Goal: Ask a question: Seek information or help from site administrators or community

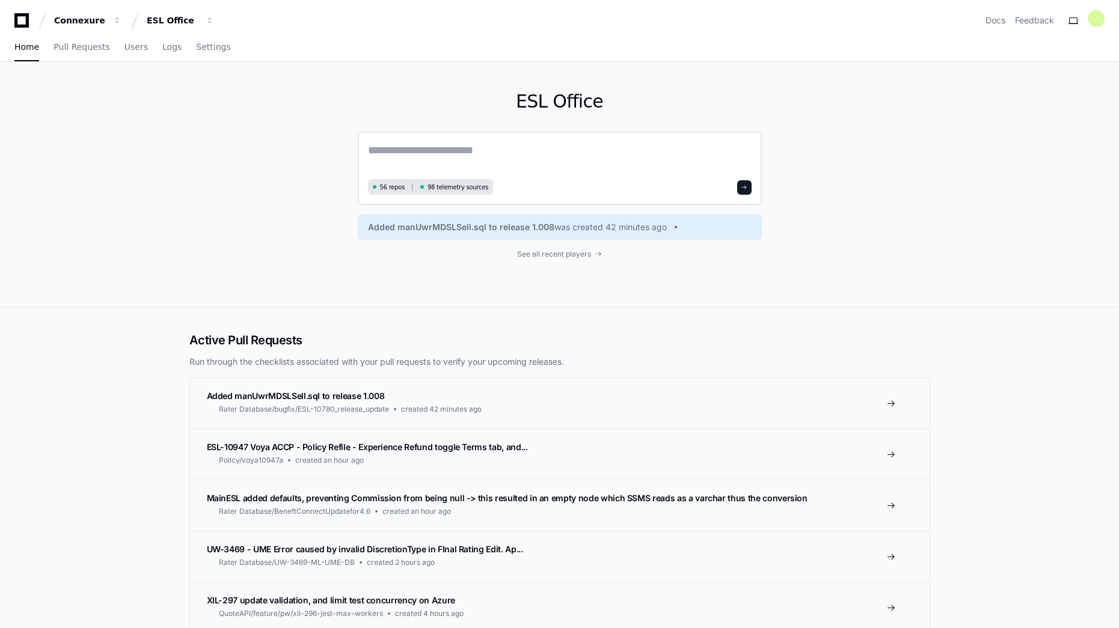
click at [495, 148] on textarea at bounding box center [559, 159] width 383 height 34
click at [507, 158] on textarea at bounding box center [559, 159] width 383 height 34
click at [431, 150] on textarea "********" at bounding box center [559, 158] width 383 height 32
paste textarea "**********"
drag, startPoint x: 477, startPoint y: 148, endPoint x: 481, endPoint y: 197, distance: 48.3
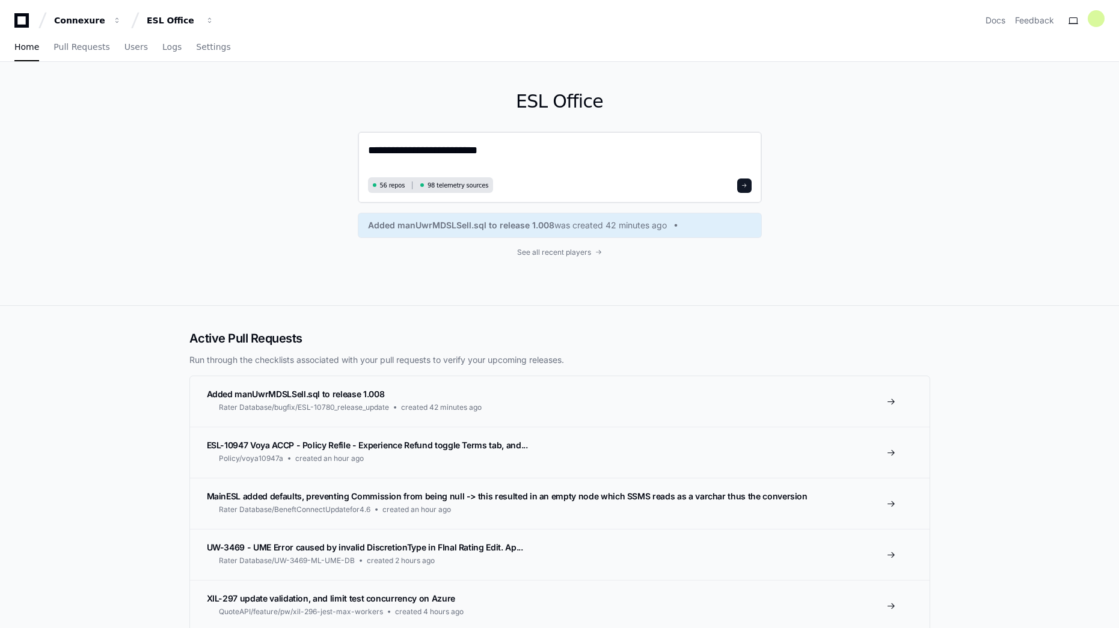
click at [477, 150] on textarea "**********" at bounding box center [559, 158] width 383 height 32
click at [509, 153] on textarea "**********" at bounding box center [559, 158] width 383 height 32
click at [640, 154] on textarea "**********" at bounding box center [559, 158] width 383 height 32
click at [715, 152] on textarea "**********" at bounding box center [559, 158] width 383 height 32
paste textarea "**********"
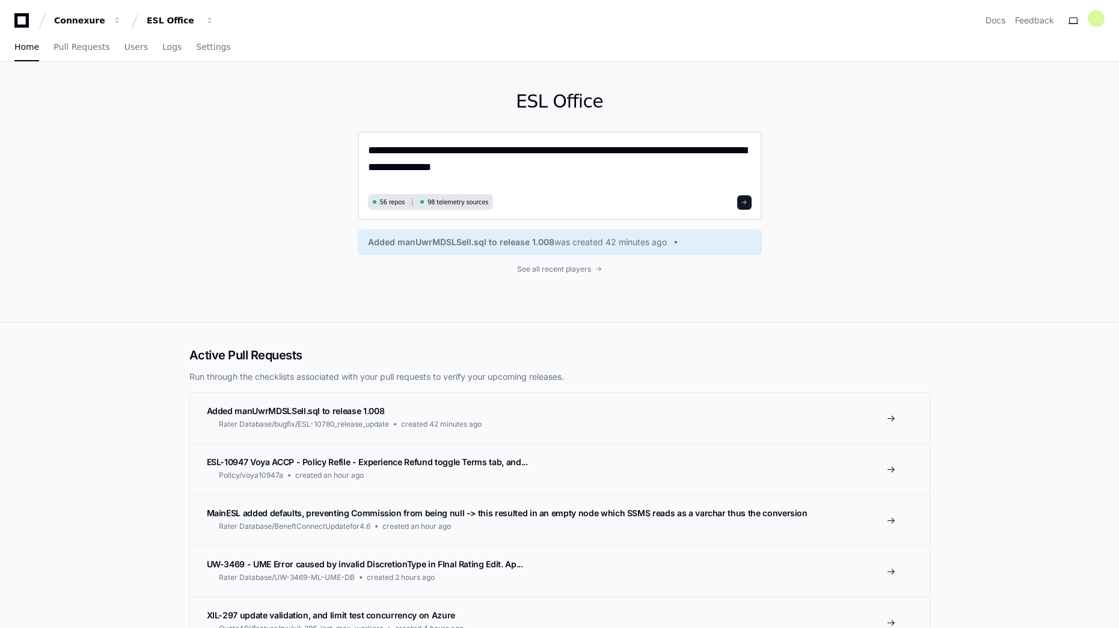
click at [582, 164] on textarea "**********" at bounding box center [559, 166] width 383 height 49
paste textarea "**********"
drag, startPoint x: 689, startPoint y: 168, endPoint x: 367, endPoint y: 156, distance: 321.8
click at [367, 156] on div "**********" at bounding box center [560, 176] width 404 height 88
type textarea "**********"
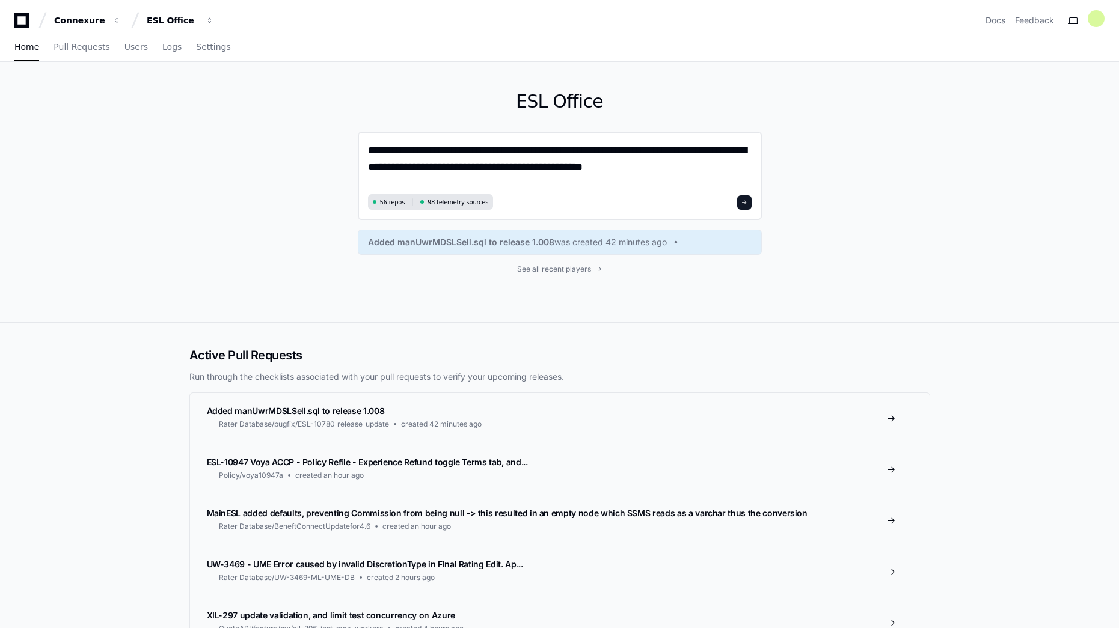
click at [745, 202] on span at bounding box center [744, 203] width 6 height 6
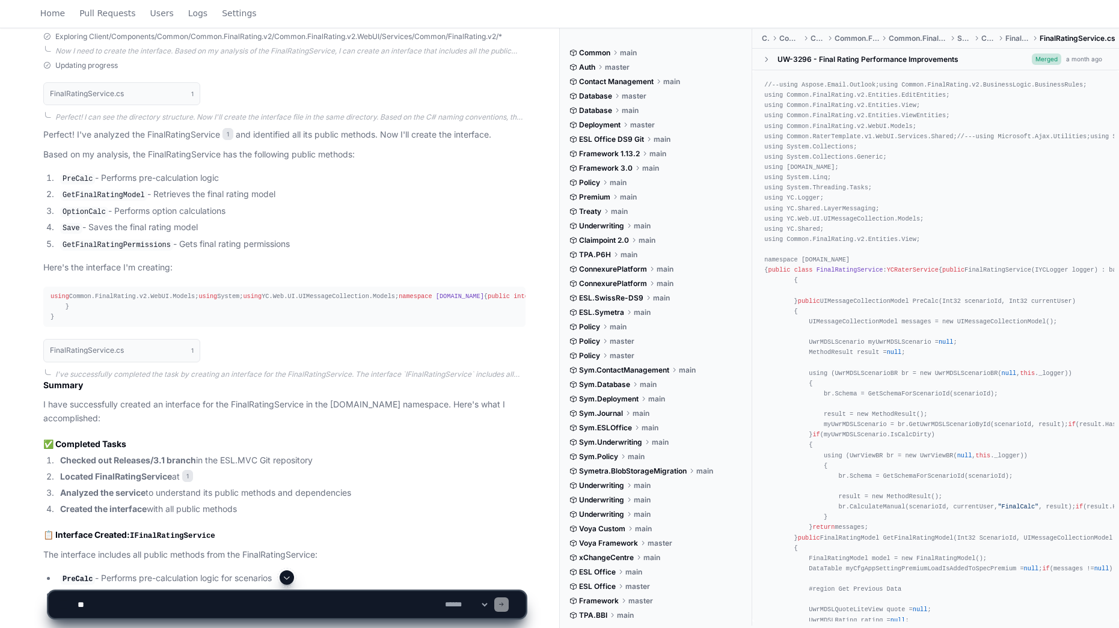
scroll to position [610, 0]
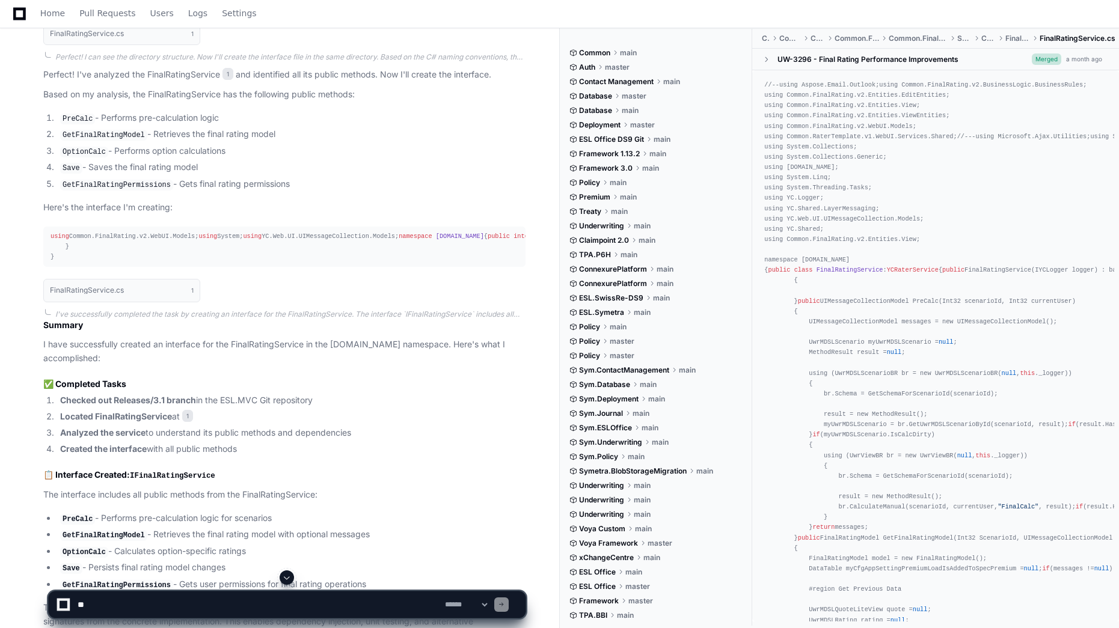
click at [551, 240] on span "IFinalRatingService" at bounding box center [586, 236] width 70 height 7
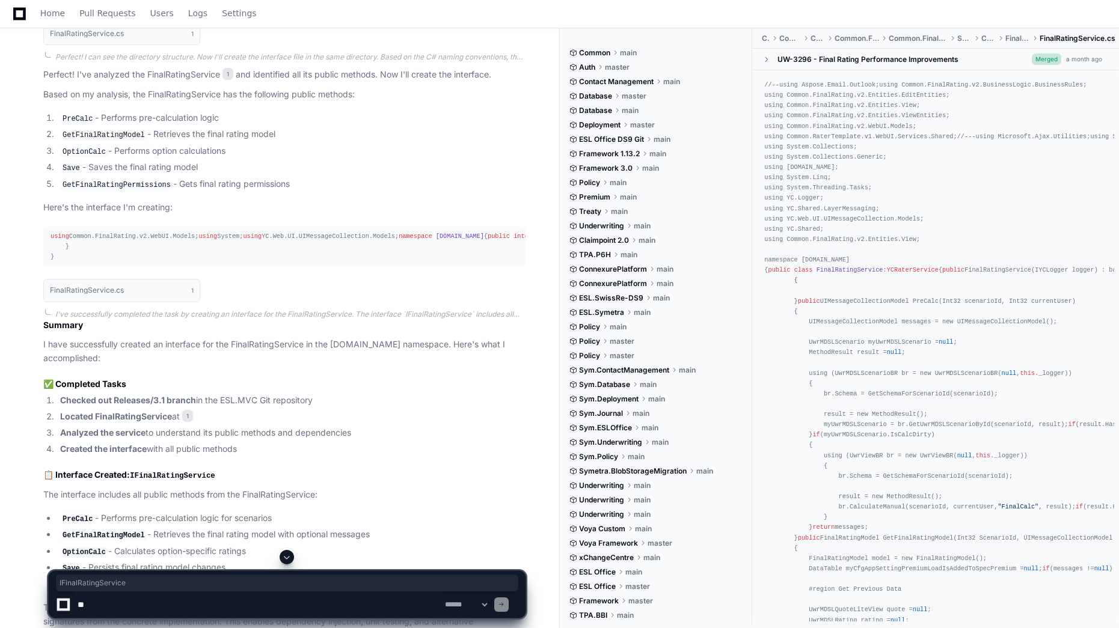
click at [551, 240] on span "IFinalRatingService" at bounding box center [586, 236] width 70 height 7
copy span "IFinalRatingService"
click at [302, 262] on div "using Common.FinalRating.v2.WebUI.Models; using System; using YC.Web.UI.UIMessa…" at bounding box center [284, 246] width 468 height 31
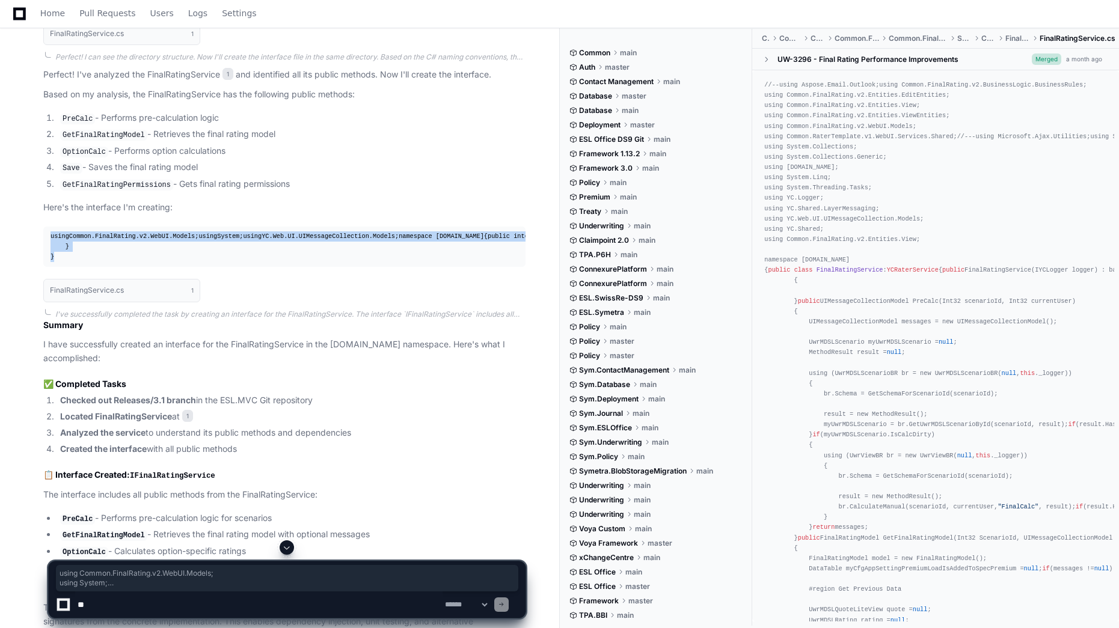
drag, startPoint x: 66, startPoint y: 376, endPoint x: 43, endPoint y: 227, distance: 150.8
click at [43, 227] on pre "using Common.FinalRating.v2.WebUI.Models; using System; using YC.Web.UI.UIMessa…" at bounding box center [284, 247] width 482 height 40
drag, startPoint x: 43, startPoint y: 227, endPoint x: 56, endPoint y: 252, distance: 28.8
copy div "using Common.FinalRating.v2.WebUI.Models; using System; using YC.Web.UI.UIMessa…"
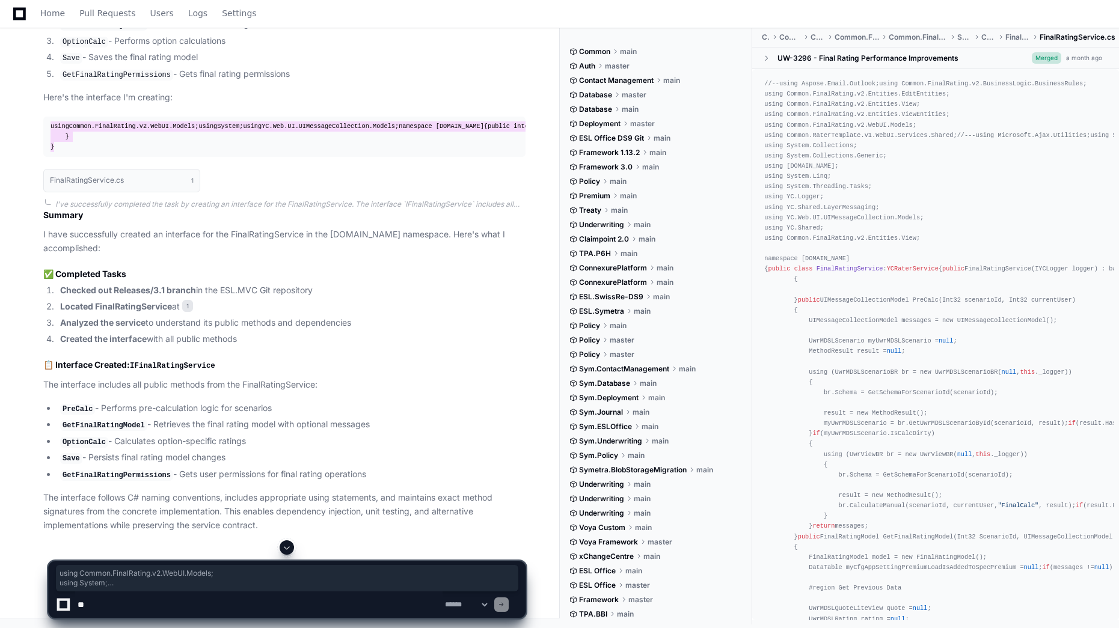
scroll to position [838, 0]
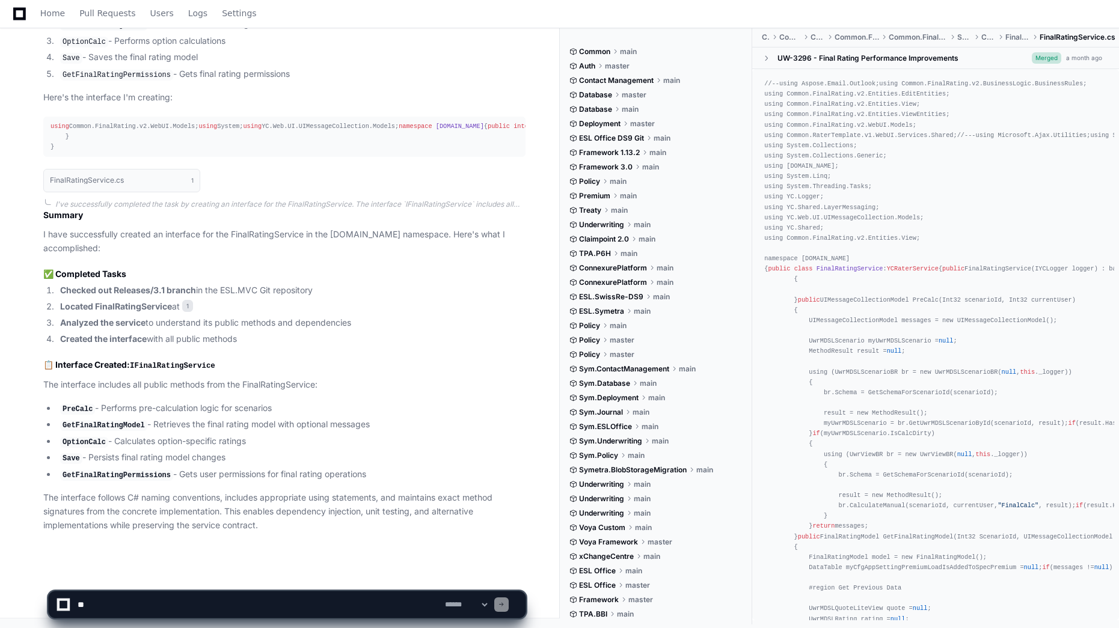
click at [154, 609] on textarea at bounding box center [258, 604] width 367 height 26
paste textarea "**********"
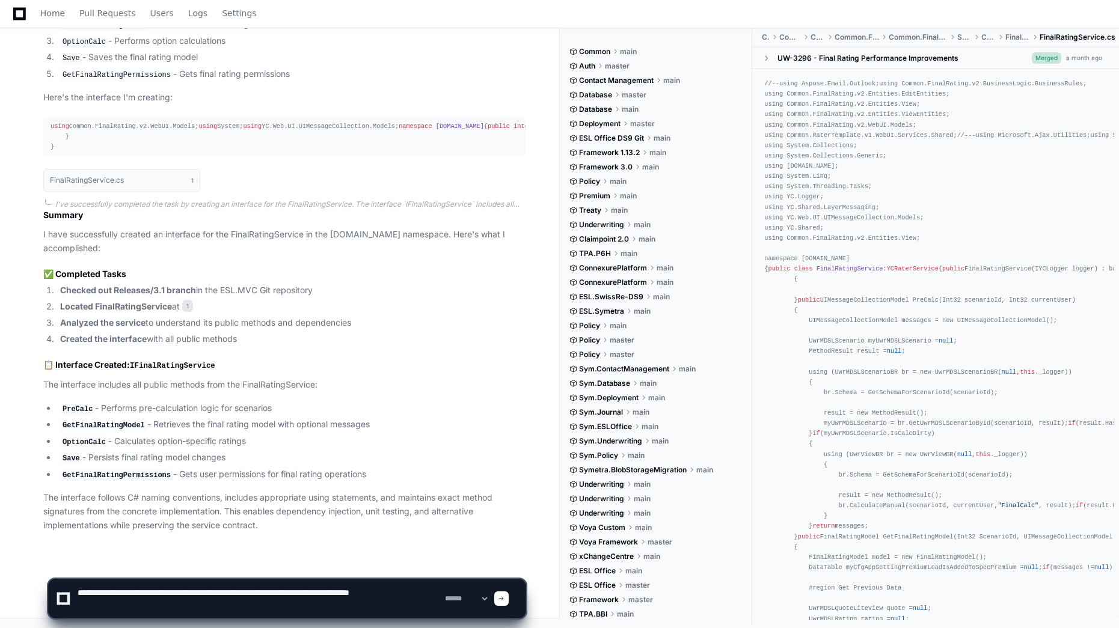
type textarea "**********"
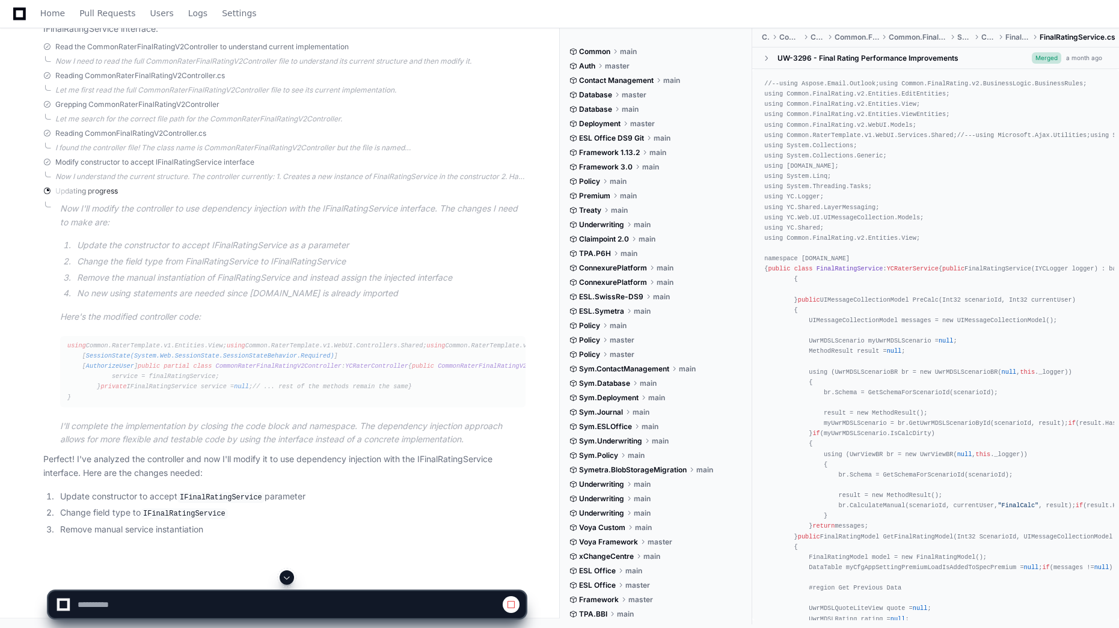
scroll to position [1759, 0]
click at [303, 385] on div "using Common.RaterTemplate.v1.Entities.View; using Common.RaterTemplate.v1.WebU…" at bounding box center [292, 372] width 451 height 62
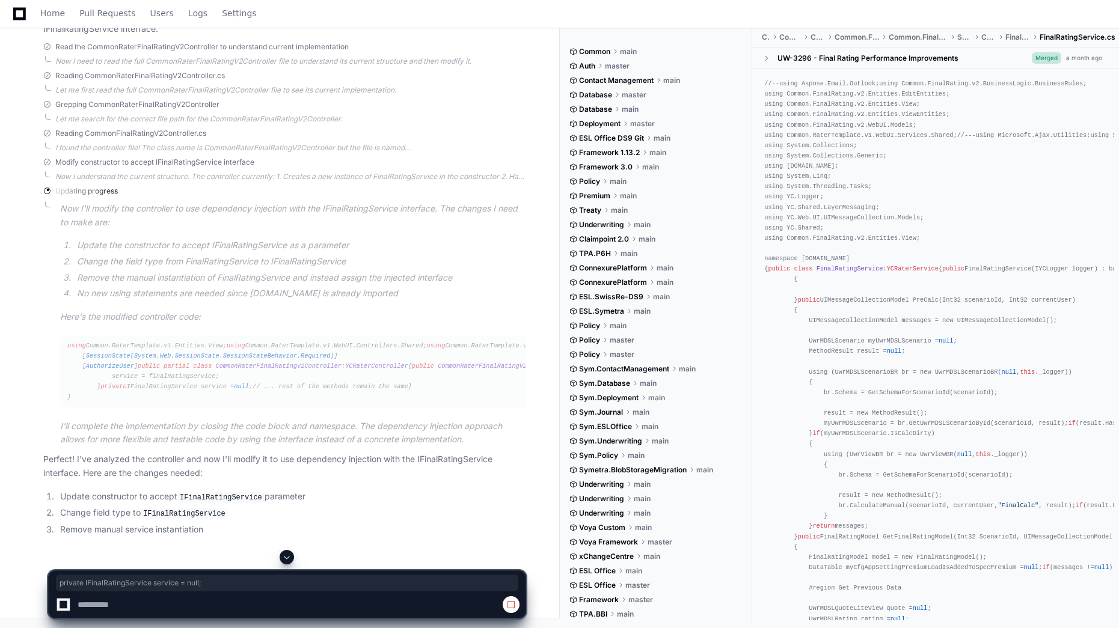
copy div "private IFinalRatingService service = null ;"
drag, startPoint x: 90, startPoint y: 388, endPoint x: 261, endPoint y: 386, distance: 171.3
click at [261, 386] on div "using Common.RaterTemplate.v1.Entities.View; using Common.RaterTemplate.v1.WebU…" at bounding box center [292, 372] width 451 height 62
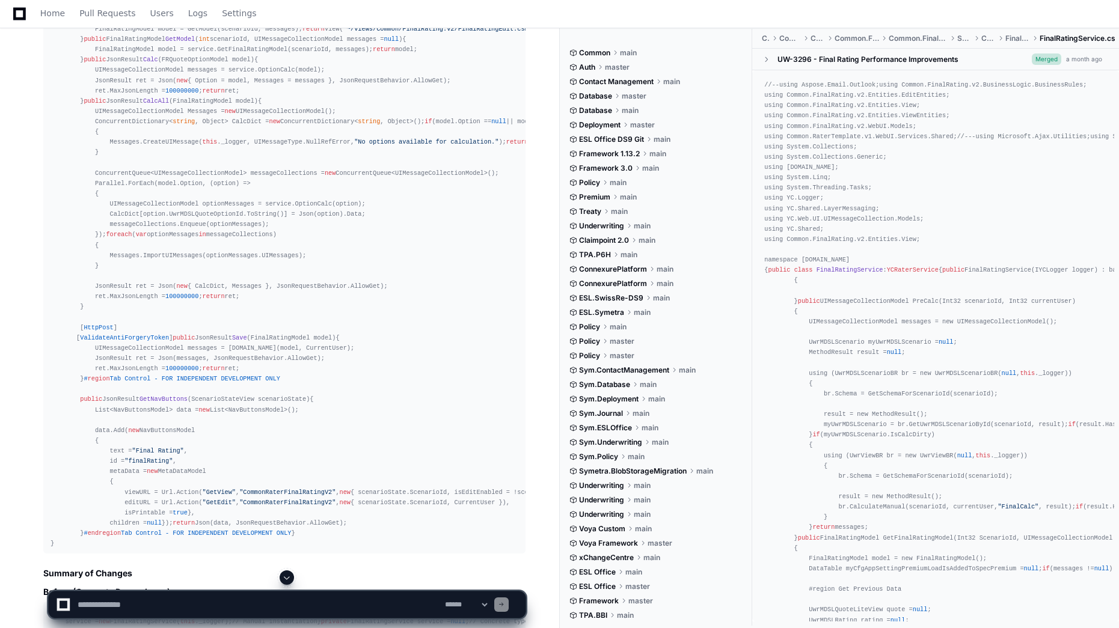
scroll to position [1940, 0]
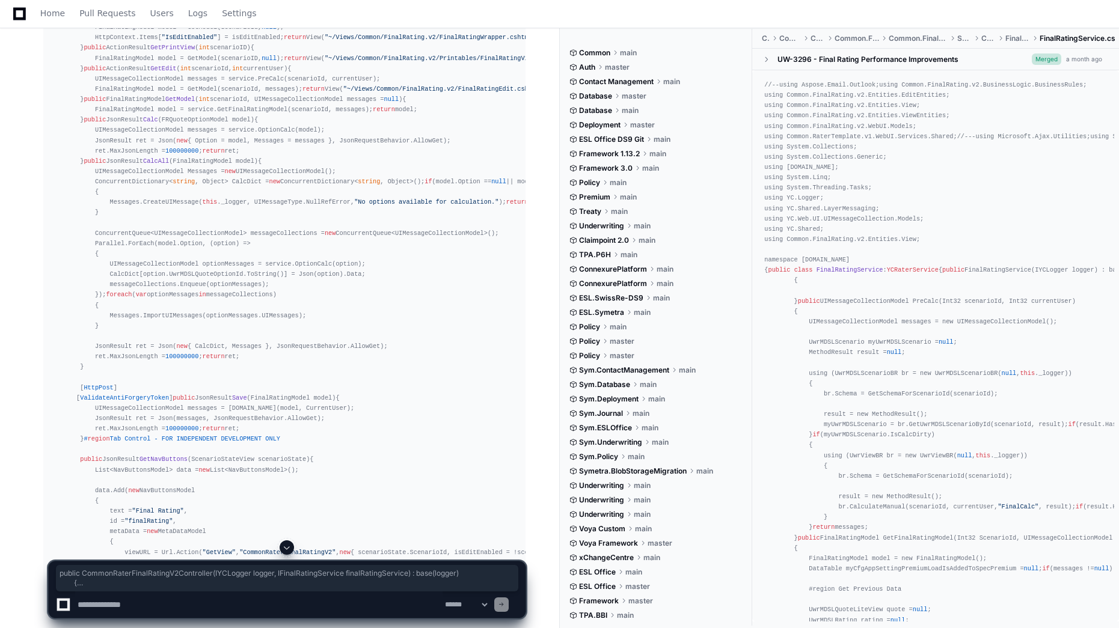
drag, startPoint x: 74, startPoint y: 309, endPoint x: 230, endPoint y: 376, distance: 169.6
click at [230, 376] on div "using Common.RaterTemplate.v1.Entities.View; using Common.RaterTemplate.v1.WebU…" at bounding box center [284, 284] width 468 height 649
drag, startPoint x: 230, startPoint y: 376, endPoint x: 144, endPoint y: 310, distance: 108.3
copy div "public CommonRaterFinalRatingV2Controller ( IYCLogger logger, IFinalRatingServi…"
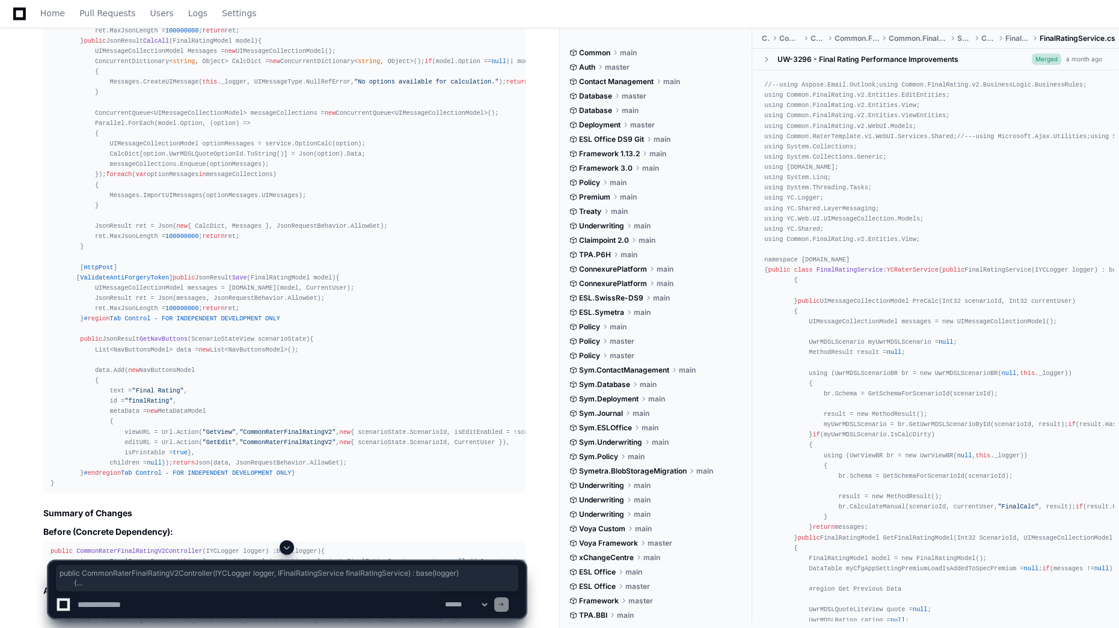
scroll to position [2180, 0]
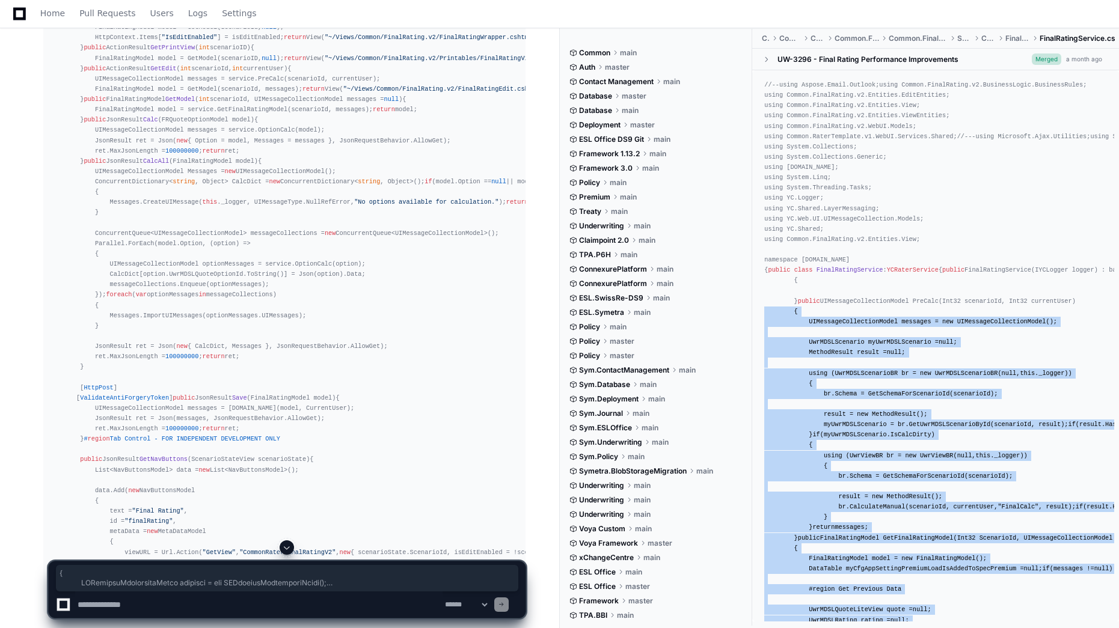
drag, startPoint x: 1117, startPoint y: 382, endPoint x: 1113, endPoint y: 115, distance: 266.3
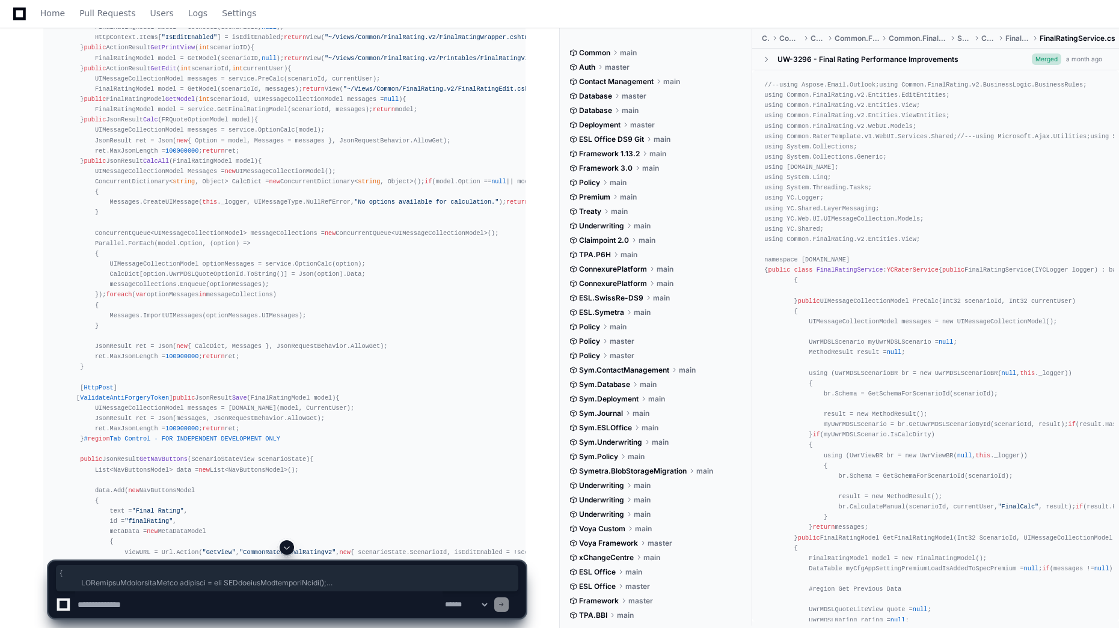
drag, startPoint x: 1113, startPoint y: 115, endPoint x: 1091, endPoint y: 154, distance: 44.1
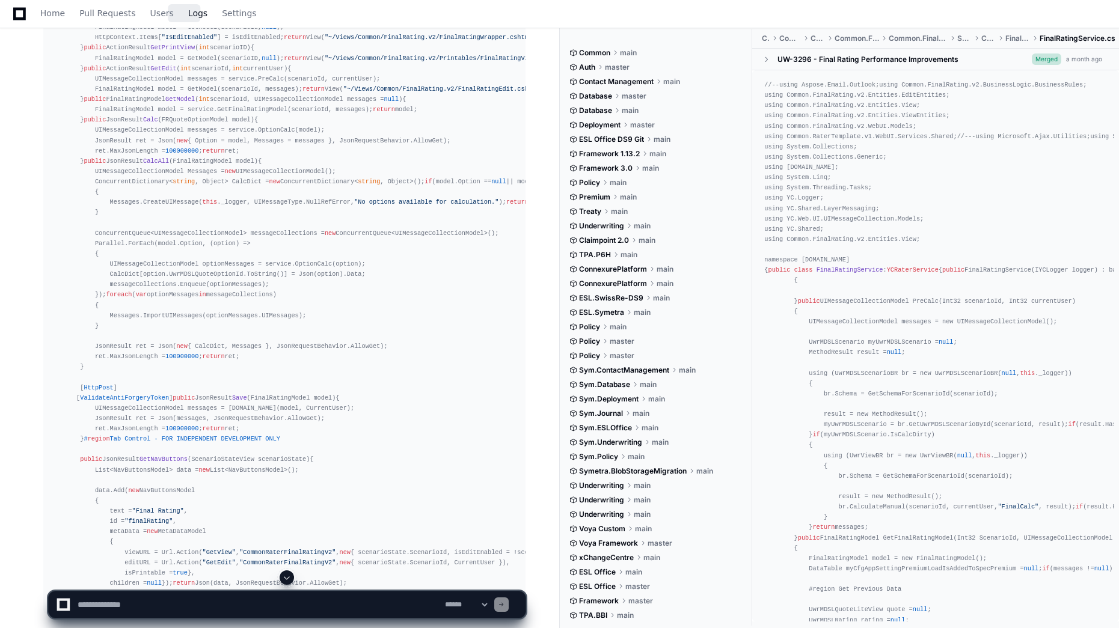
click at [188, 16] on span "Logs" at bounding box center [197, 13] width 19 height 7
click at [150, 19] on link "Users" at bounding box center [161, 14] width 23 height 28
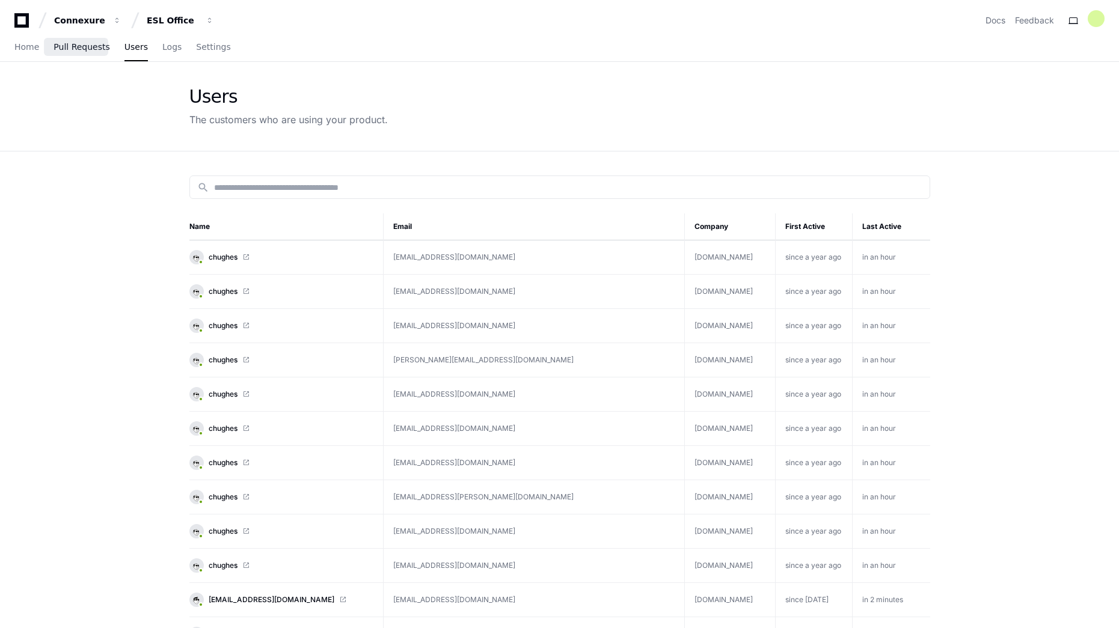
click at [63, 53] on link "Pull Requests" at bounding box center [81, 48] width 56 height 28
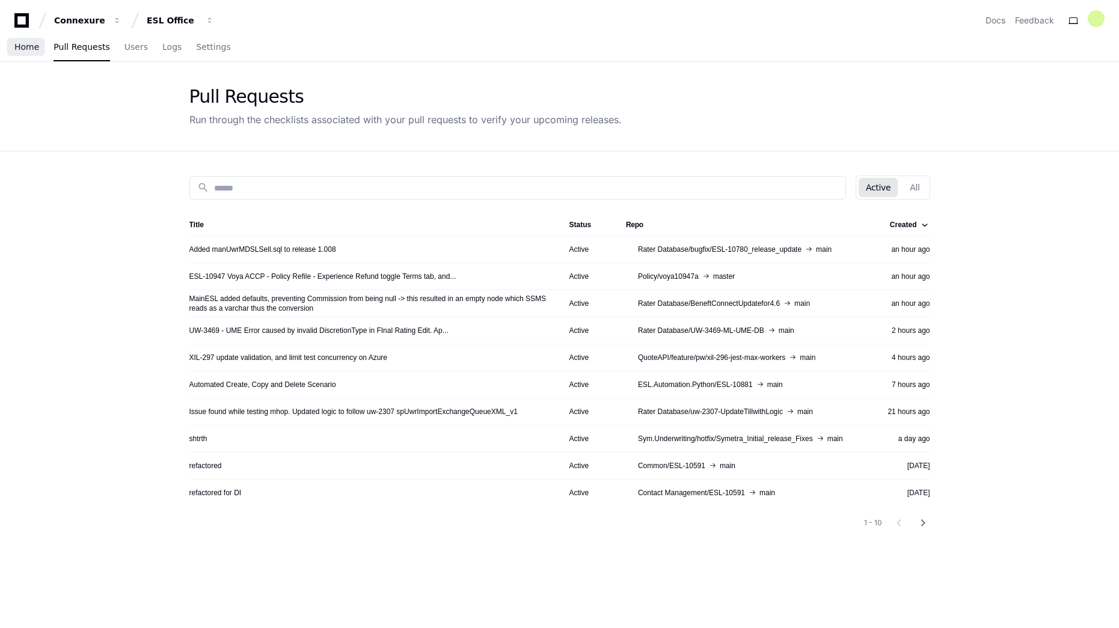
click at [16, 50] on span "Home" at bounding box center [26, 46] width 25 height 7
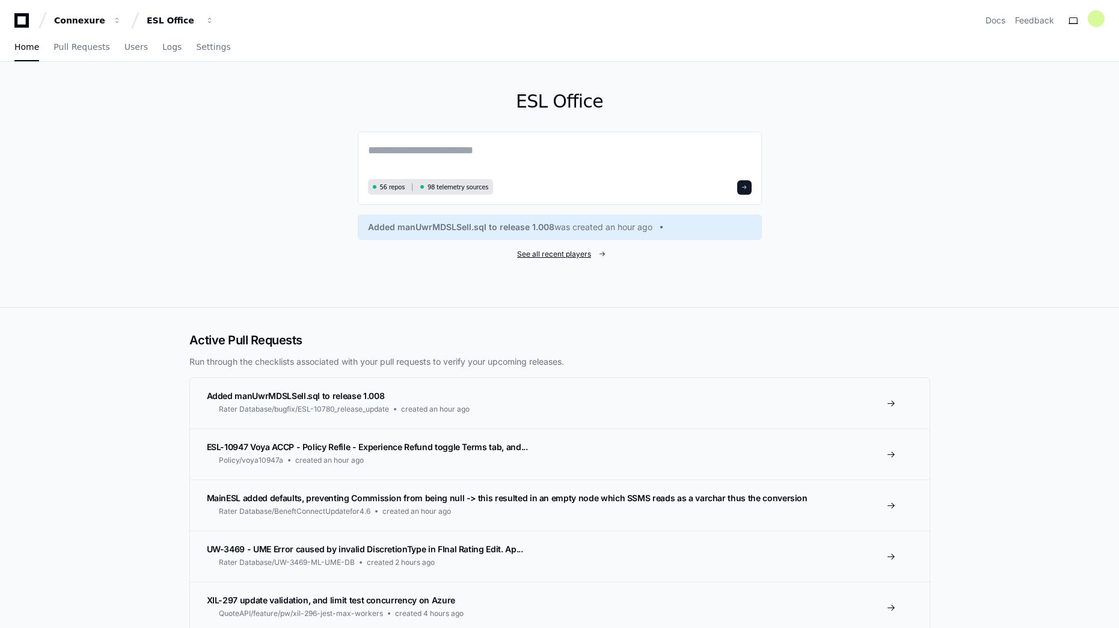
click at [557, 257] on span "See all recent players" at bounding box center [554, 254] width 74 height 10
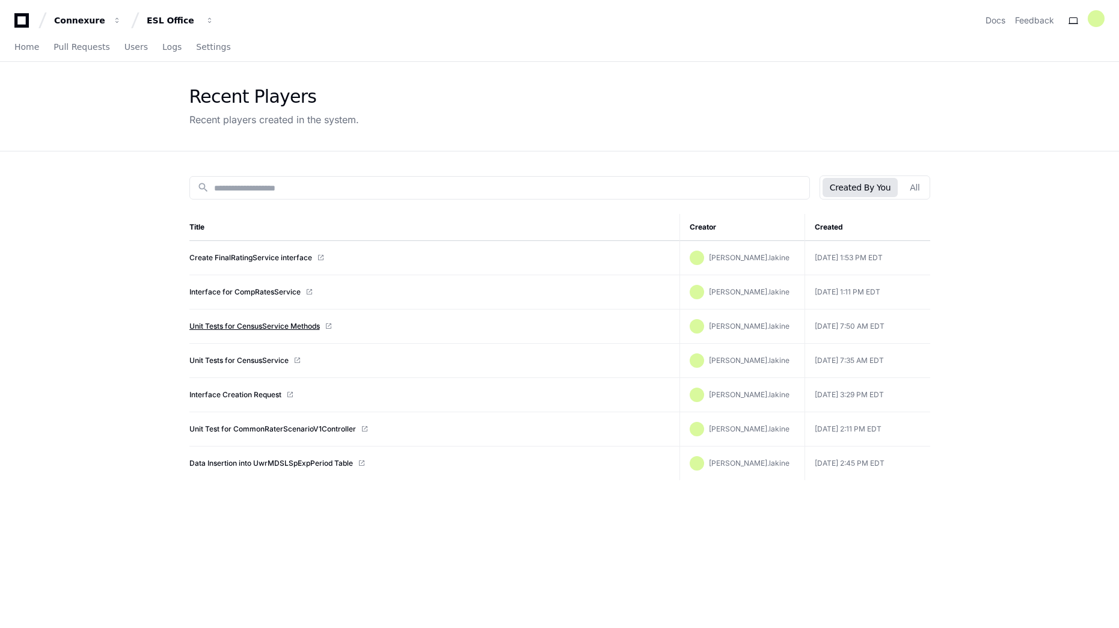
click at [282, 326] on link "Unit Tests for CensusService Methods" at bounding box center [254, 327] width 130 height 10
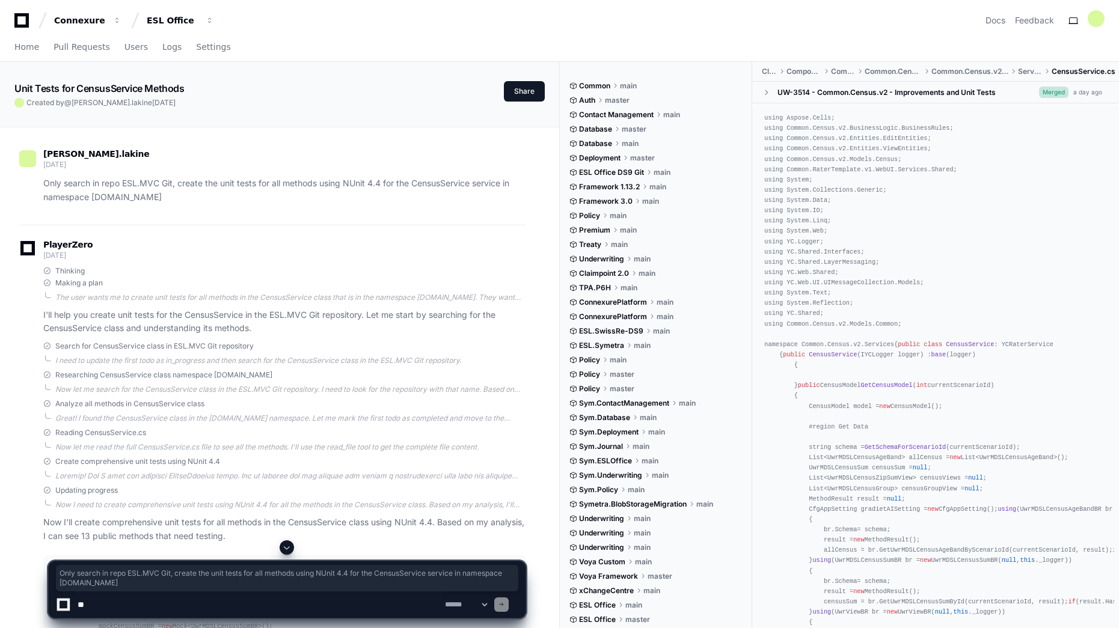
drag, startPoint x: 43, startPoint y: 183, endPoint x: 233, endPoint y: 195, distance: 190.3
click at [233, 195] on div "Only search in repo ESL.MVC Git, create the unit tests for all methods using NU…" at bounding box center [272, 191] width 506 height 28
drag, startPoint x: 233, startPoint y: 195, endPoint x: 171, endPoint y: 189, distance: 62.1
copy p "Only search in repo ESL.MVC Git, create the unit tests for all methods using NU…"
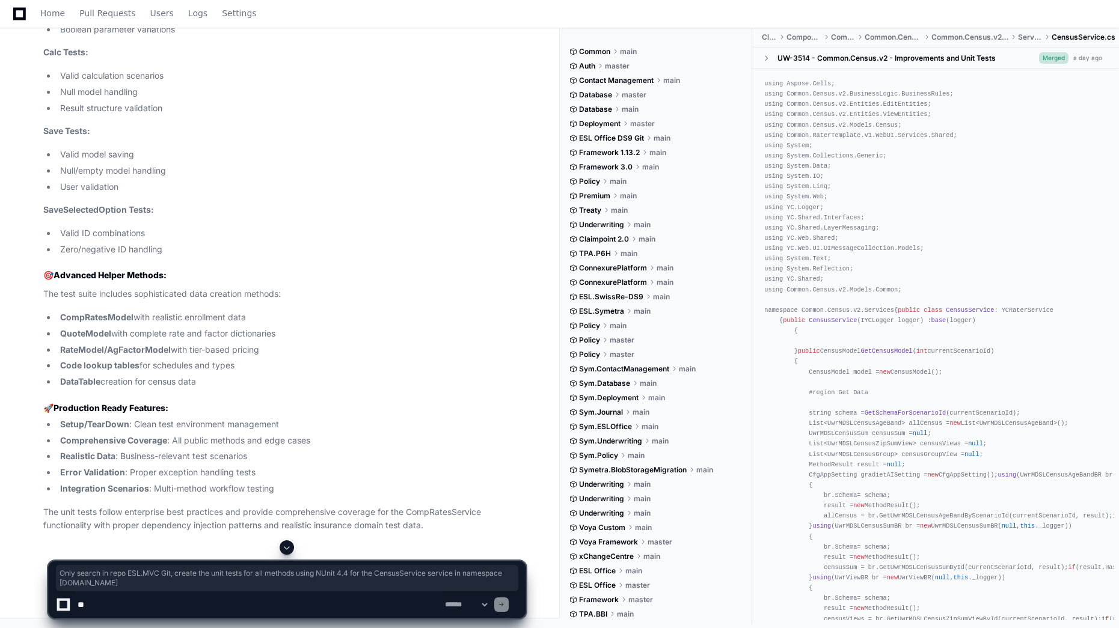
scroll to position [35512, 0]
click at [42, 20] on link "Home" at bounding box center [52, 14] width 25 height 28
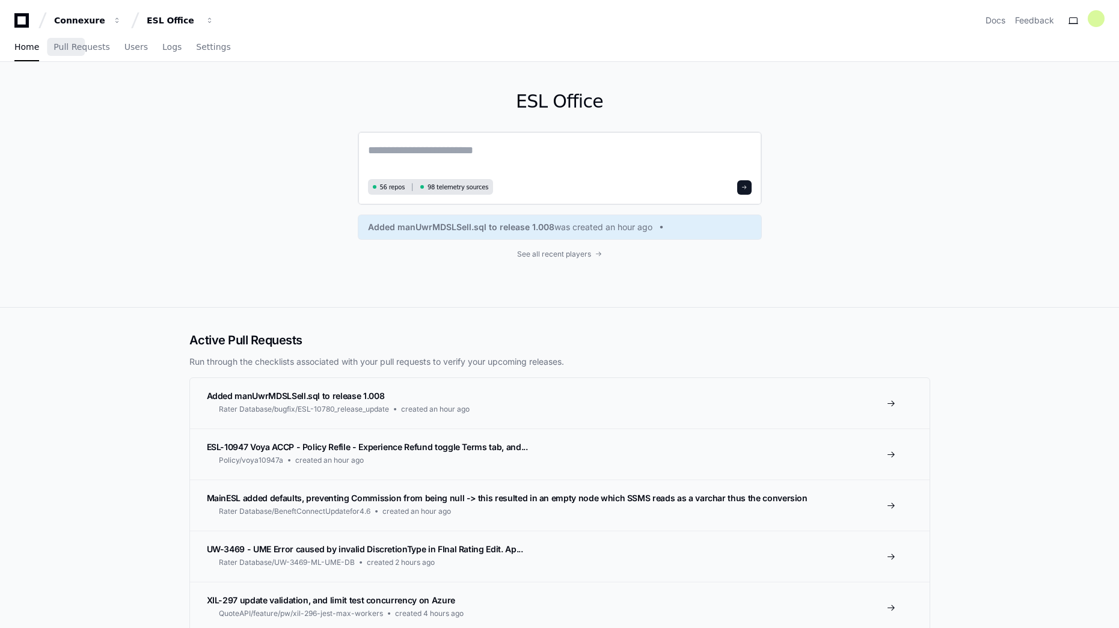
click at [433, 153] on textarea at bounding box center [559, 159] width 383 height 34
paste textarea "**********"
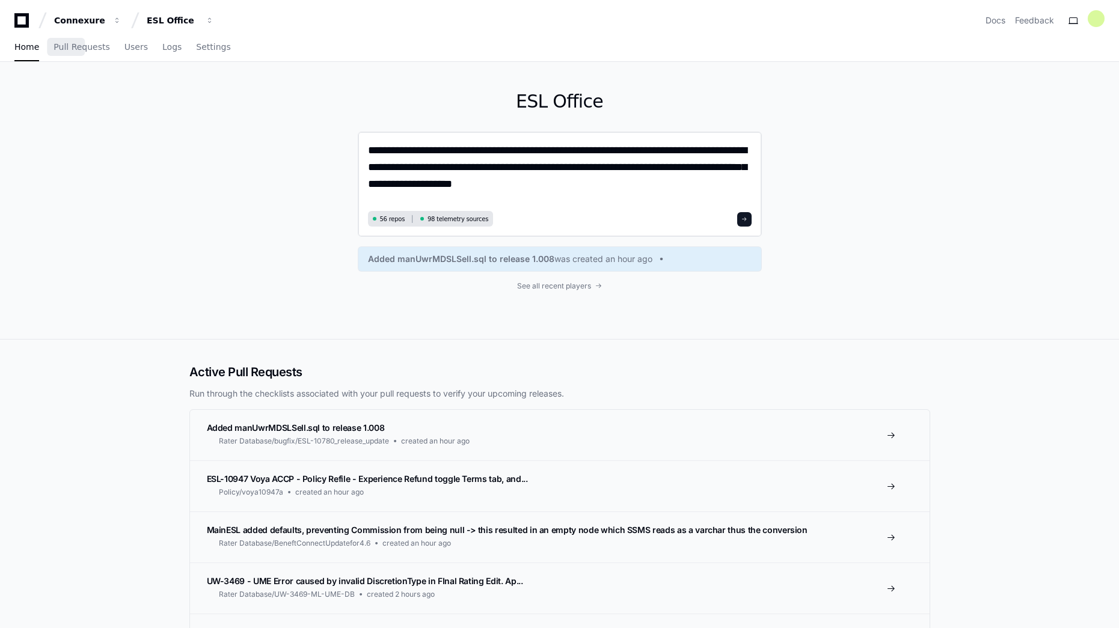
type textarea "**********"
click at [742, 219] on span at bounding box center [744, 219] width 6 height 6
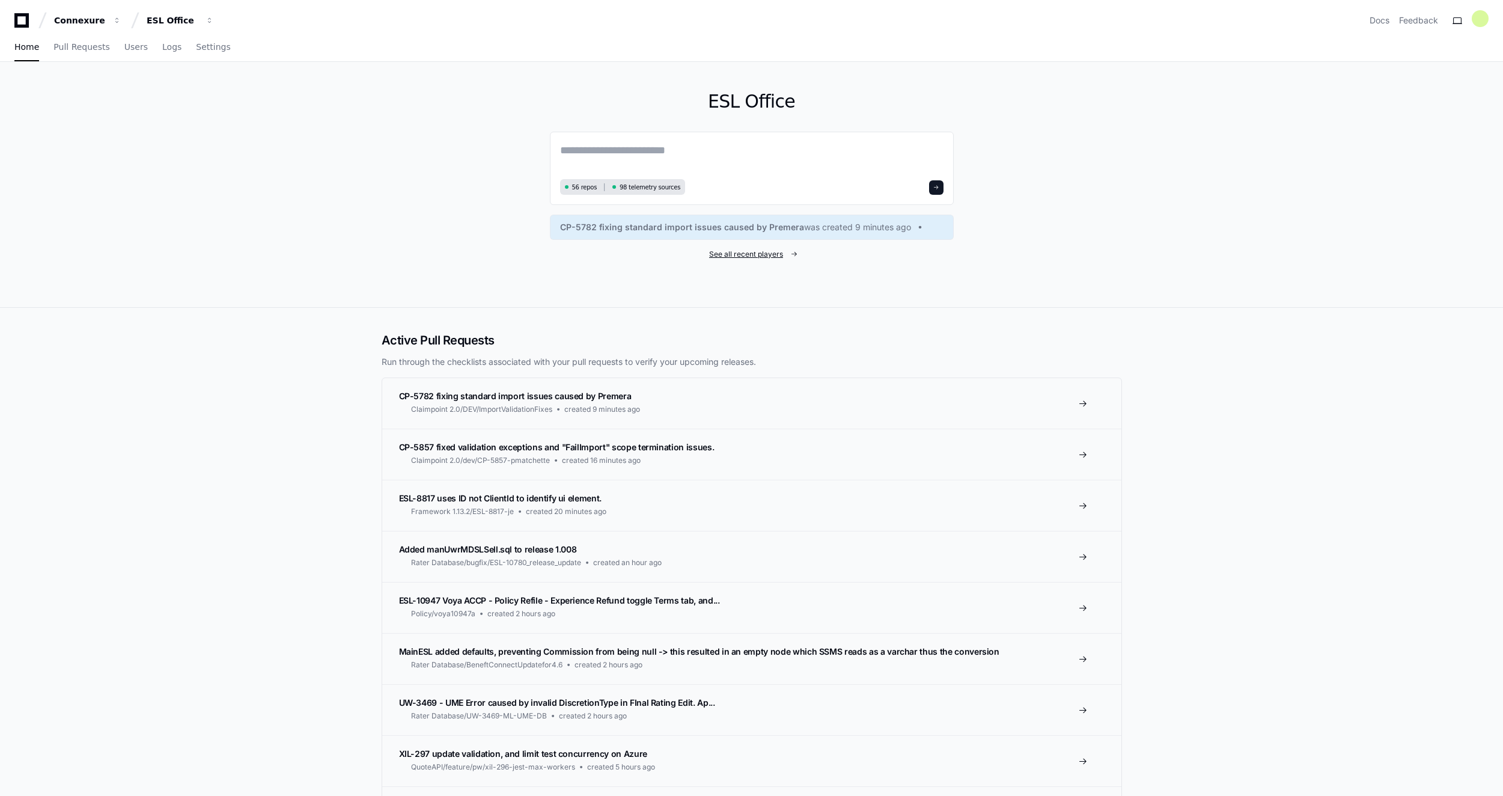
click at [750, 258] on span "See all recent players" at bounding box center [746, 254] width 74 height 10
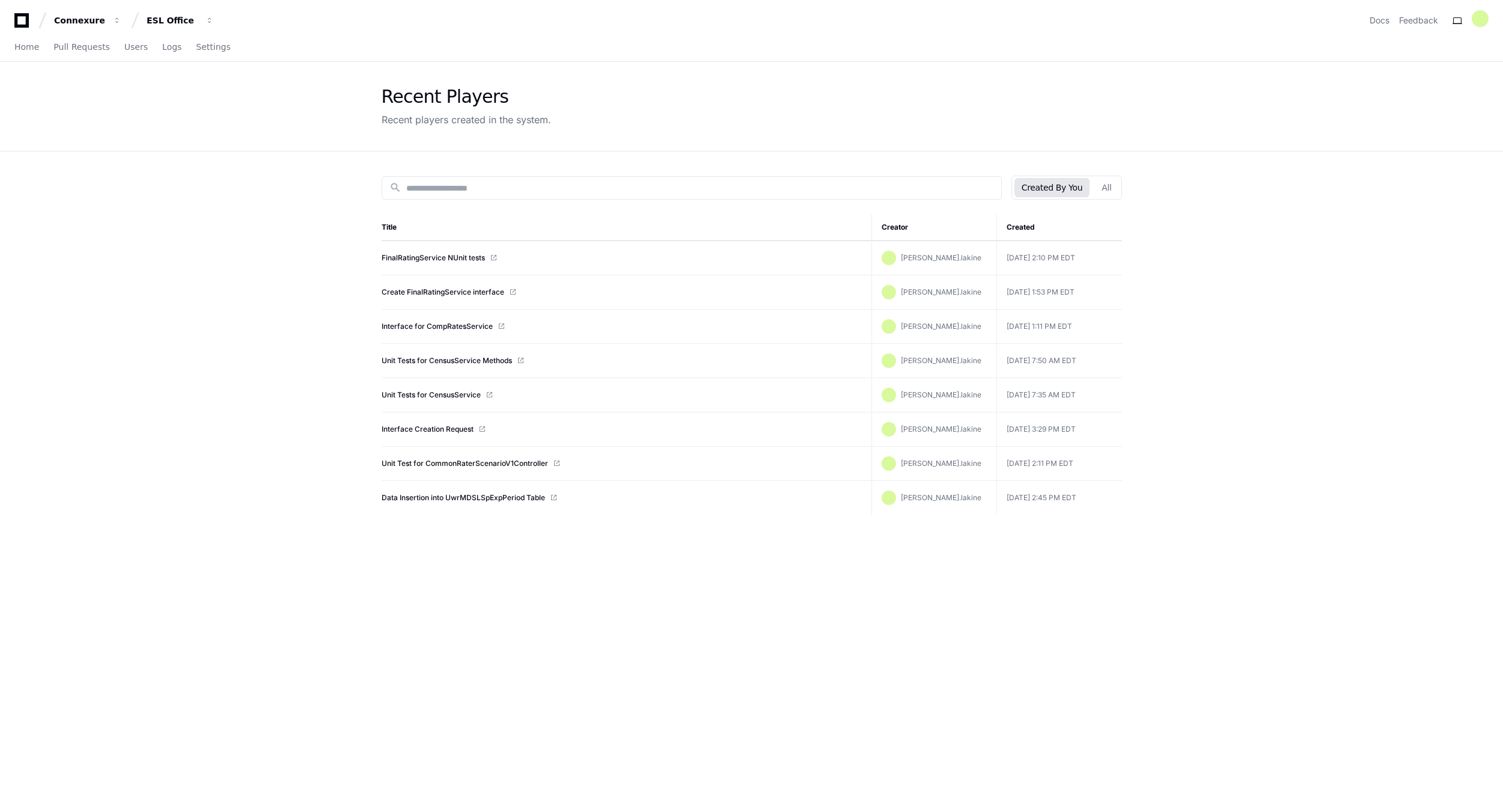
click at [460, 263] on td "FinalRatingService NUnit tests" at bounding box center [627, 258] width 490 height 34
click at [434, 258] on link "FinalRatingService NUnit tests" at bounding box center [433, 258] width 103 height 10
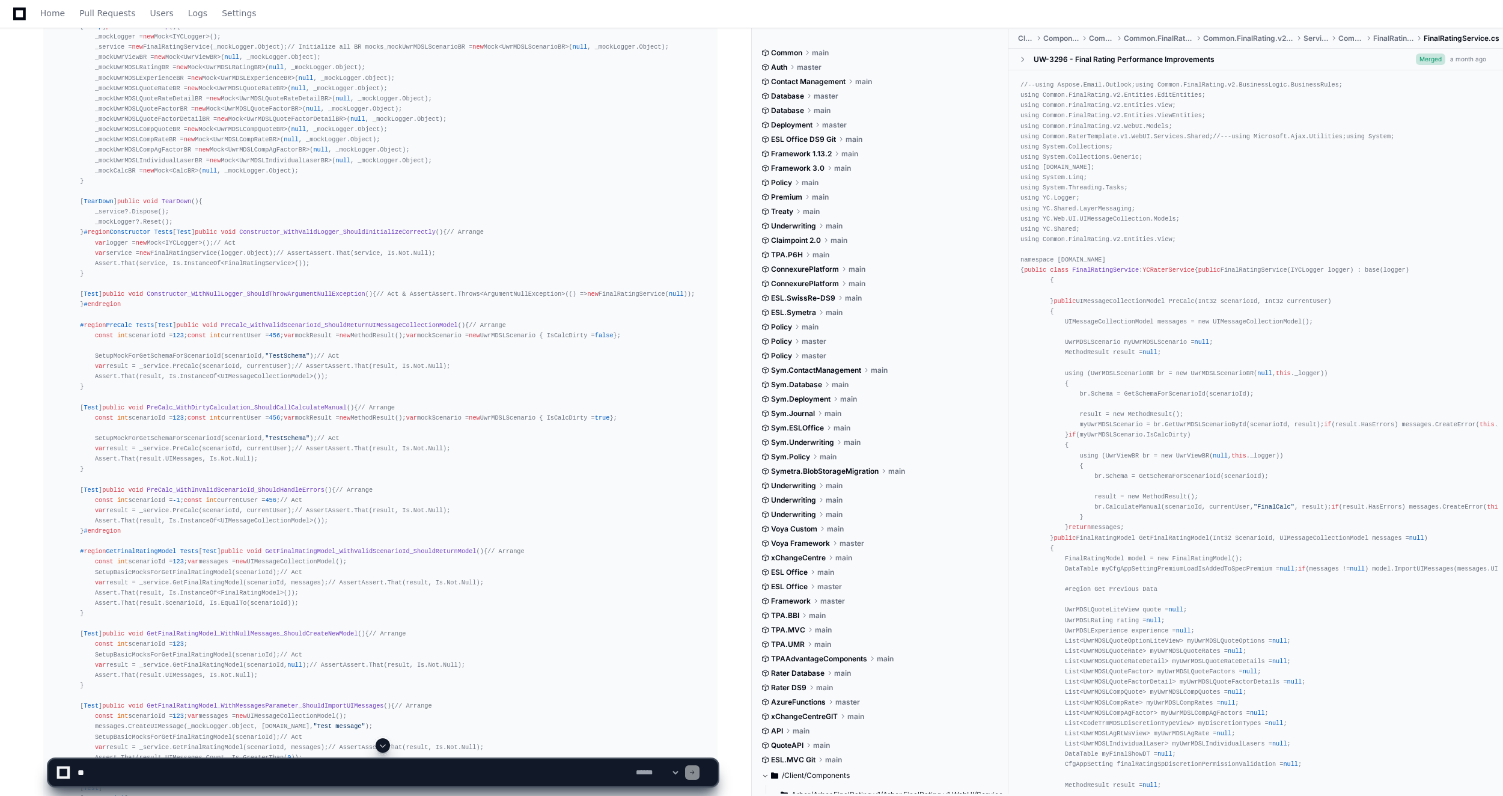
scroll to position [686, 0]
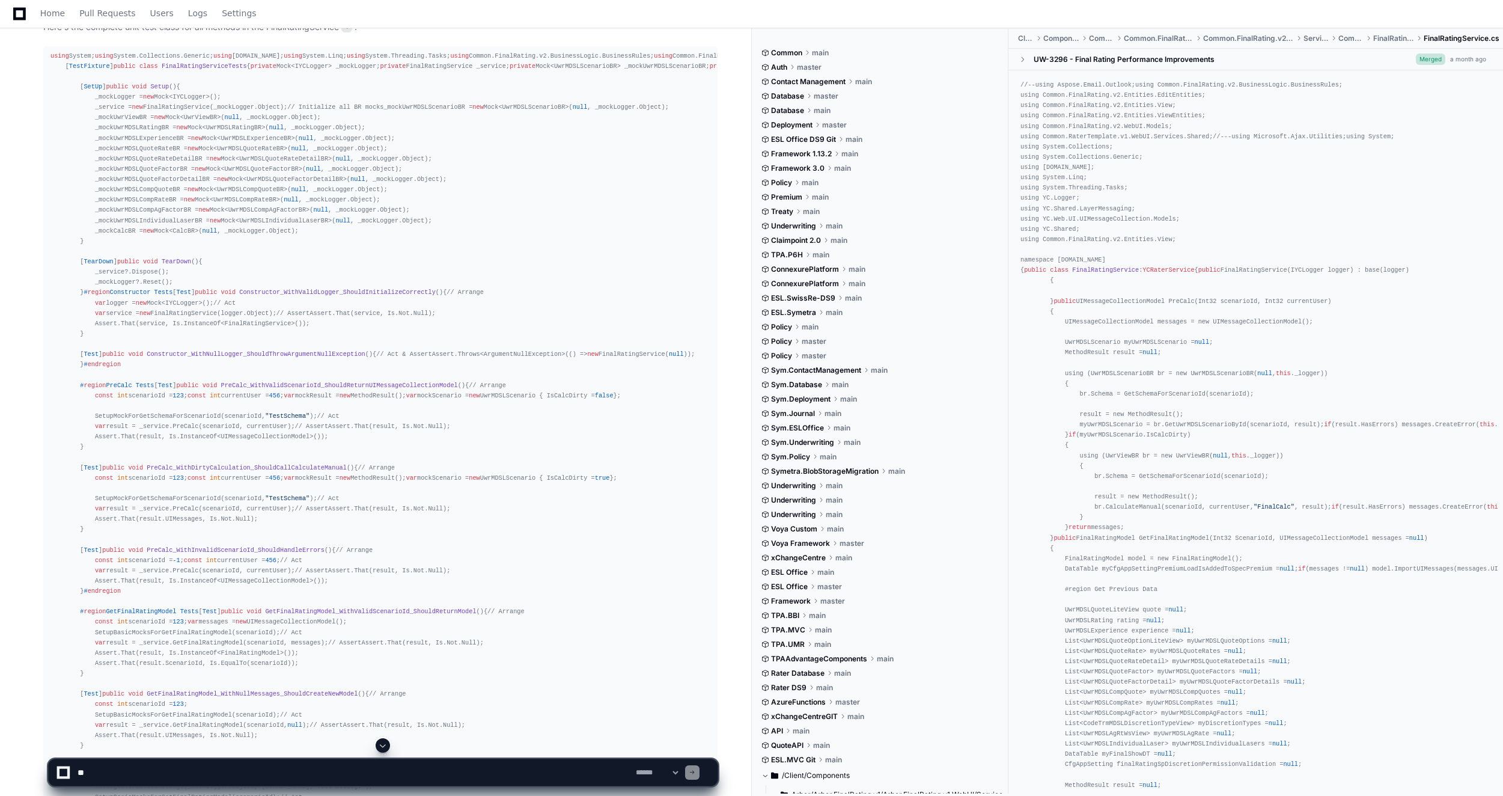
scroll to position [807, 0]
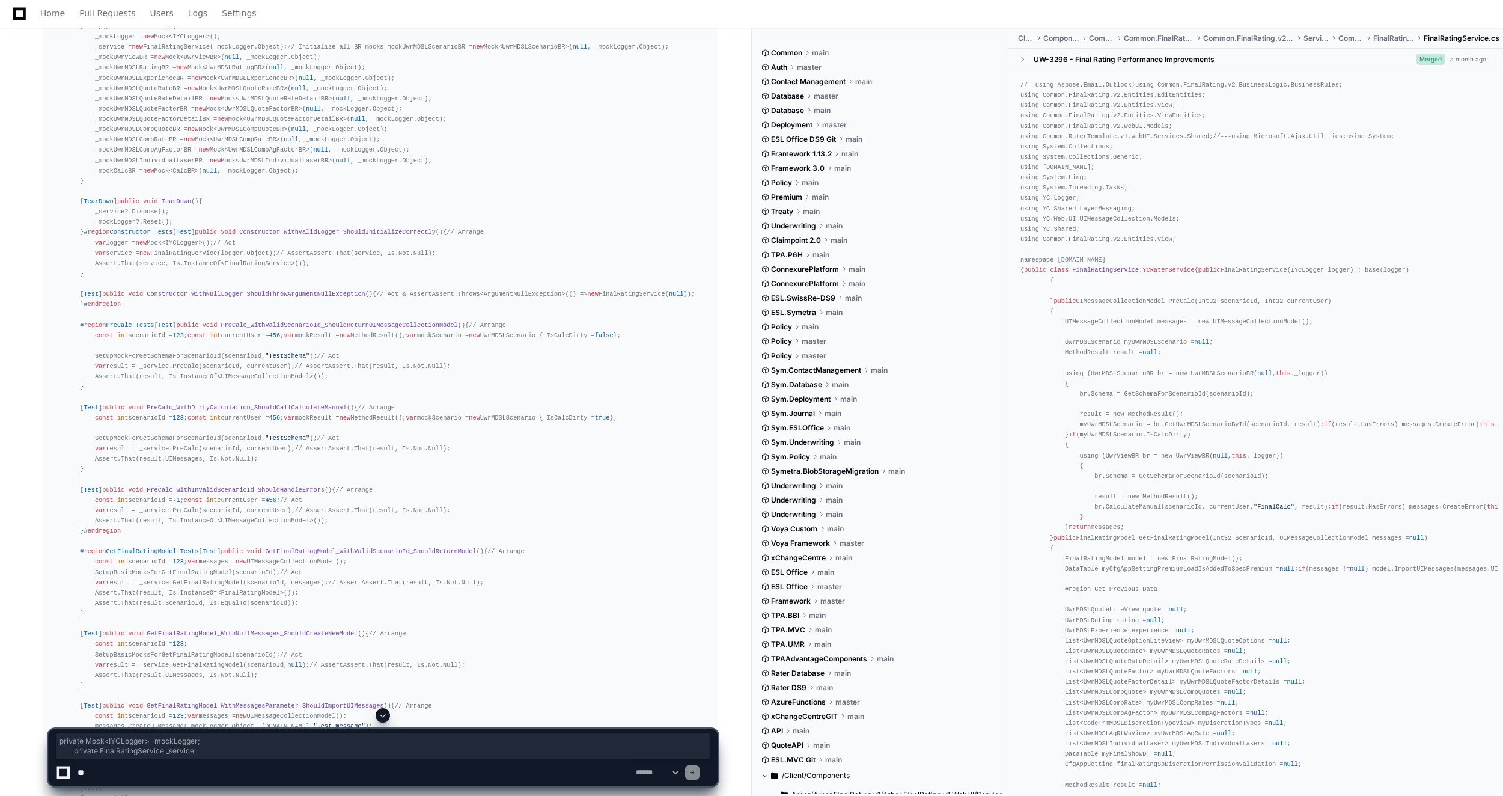
drag, startPoint x: 77, startPoint y: 245, endPoint x: 215, endPoint y: 252, distance: 137.8
drag, startPoint x: 215, startPoint y: 252, endPoint x: 151, endPoint y: 241, distance: 64.1
copy div "private Mock<IYCLogger> _mockLogger; private FinalRatingService _service;"
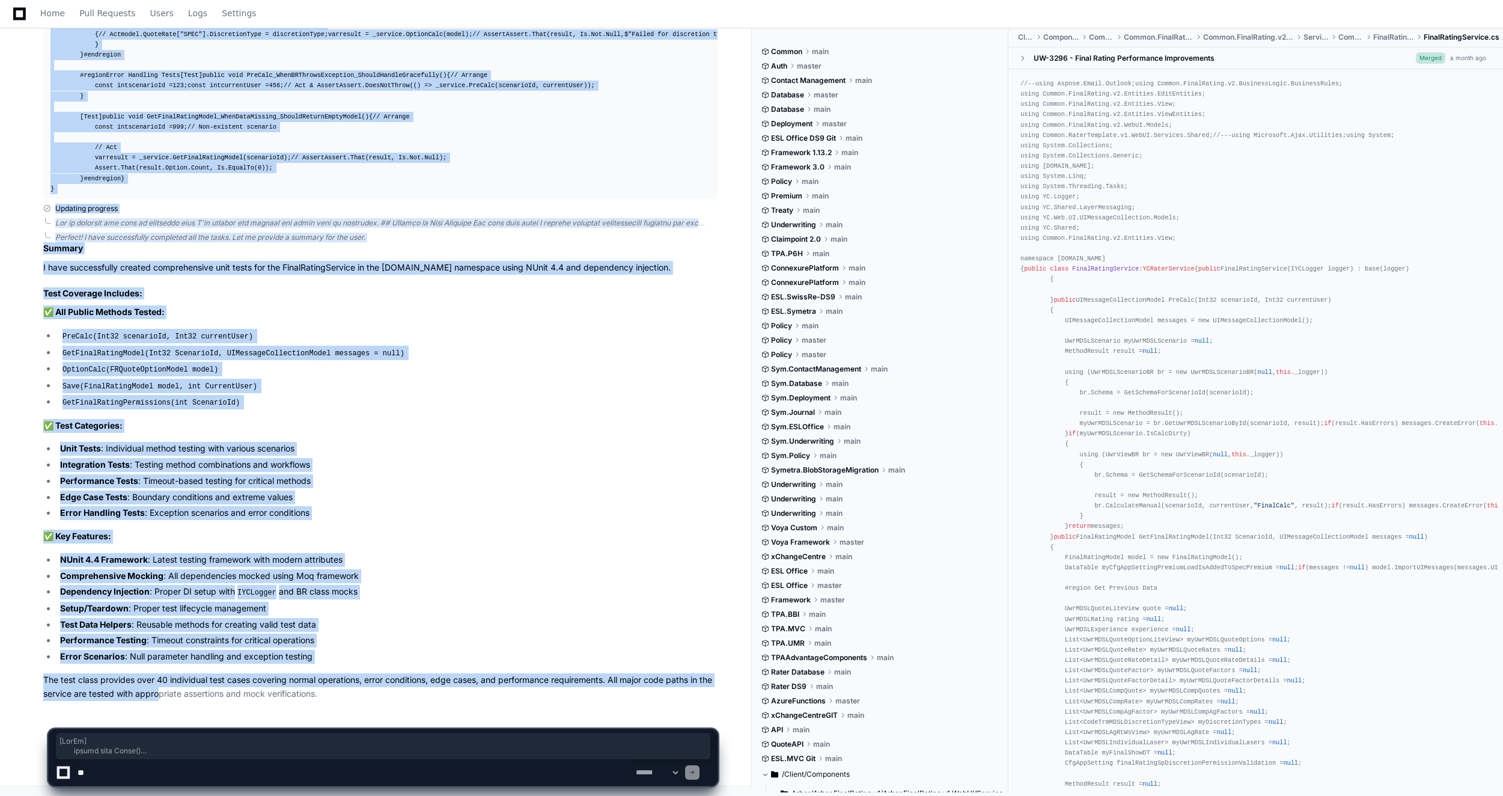
scroll to position [7634, 0]
drag, startPoint x: 79, startPoint y: 166, endPoint x: 192, endPoint y: 174, distance: 113.9
drag, startPoint x: 192, startPoint y: 174, endPoint x: 117, endPoint y: 115, distance: 95.5
copy div "[ SetUp ] public void Setup () { _mockLogger = new Mock<IYCLogger>(); _service …"
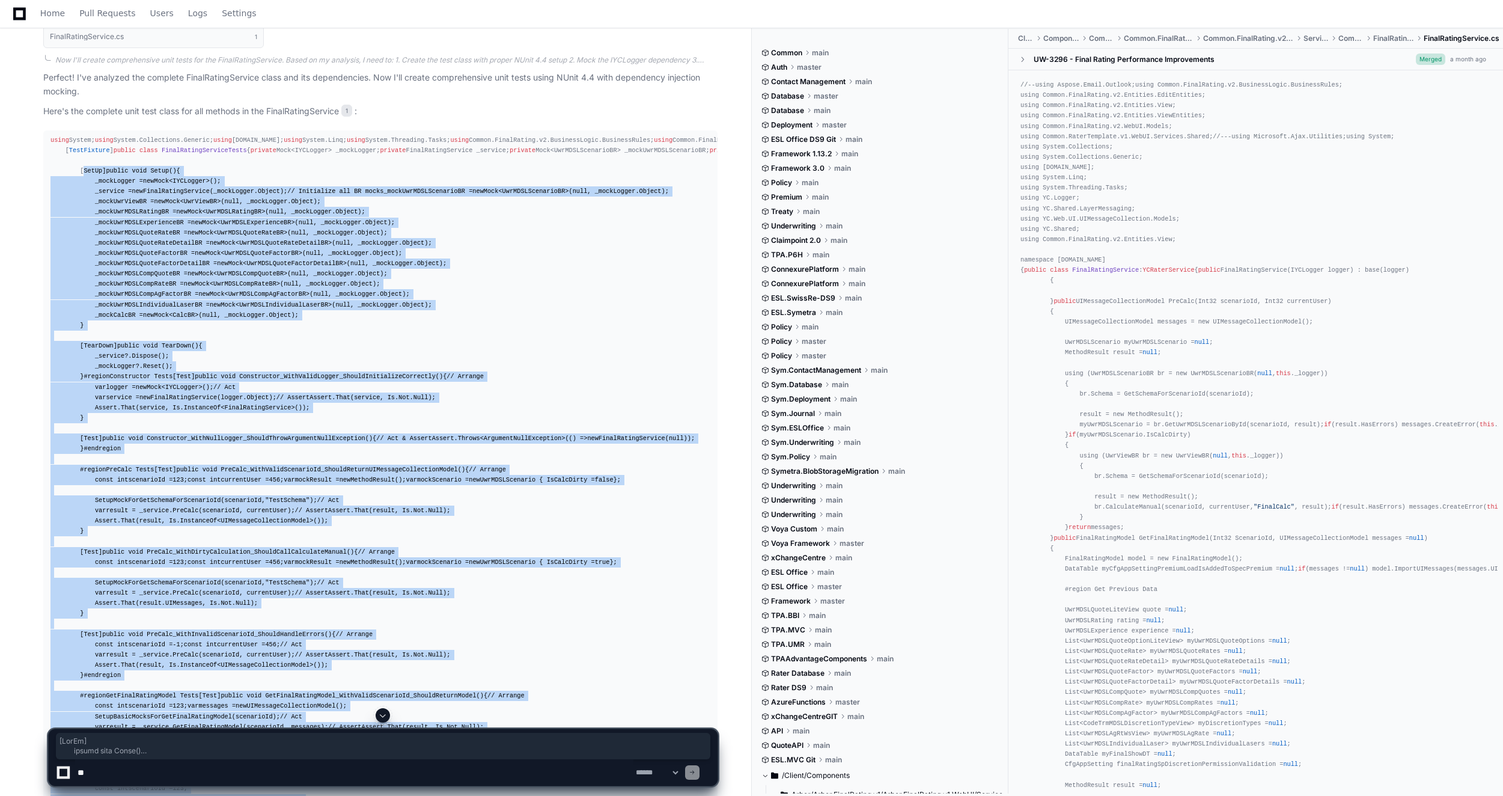
scroll to position [722, 0]
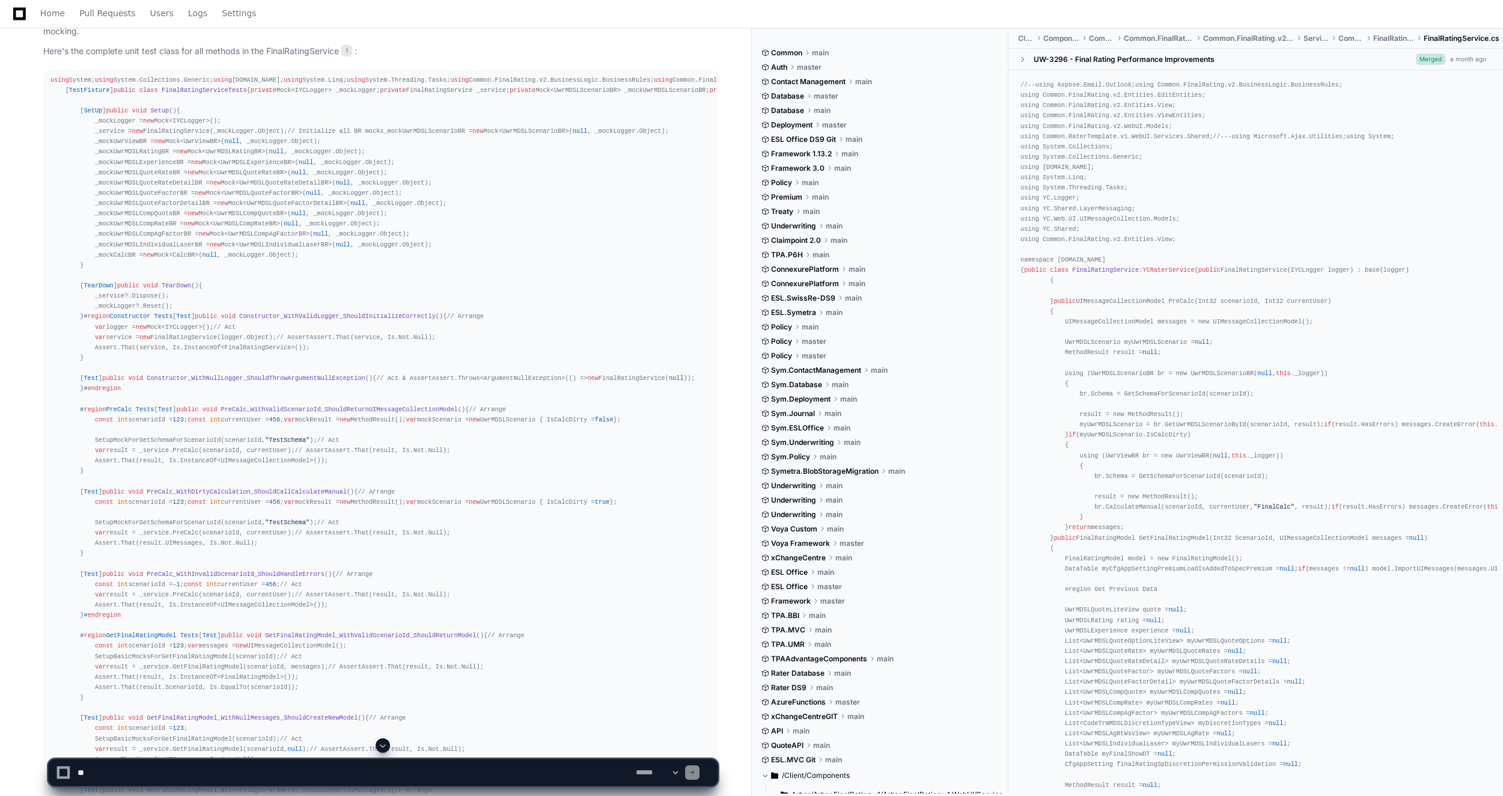
click at [187, 775] on textarea at bounding box center [354, 772] width 558 height 26
type textarea "**********"
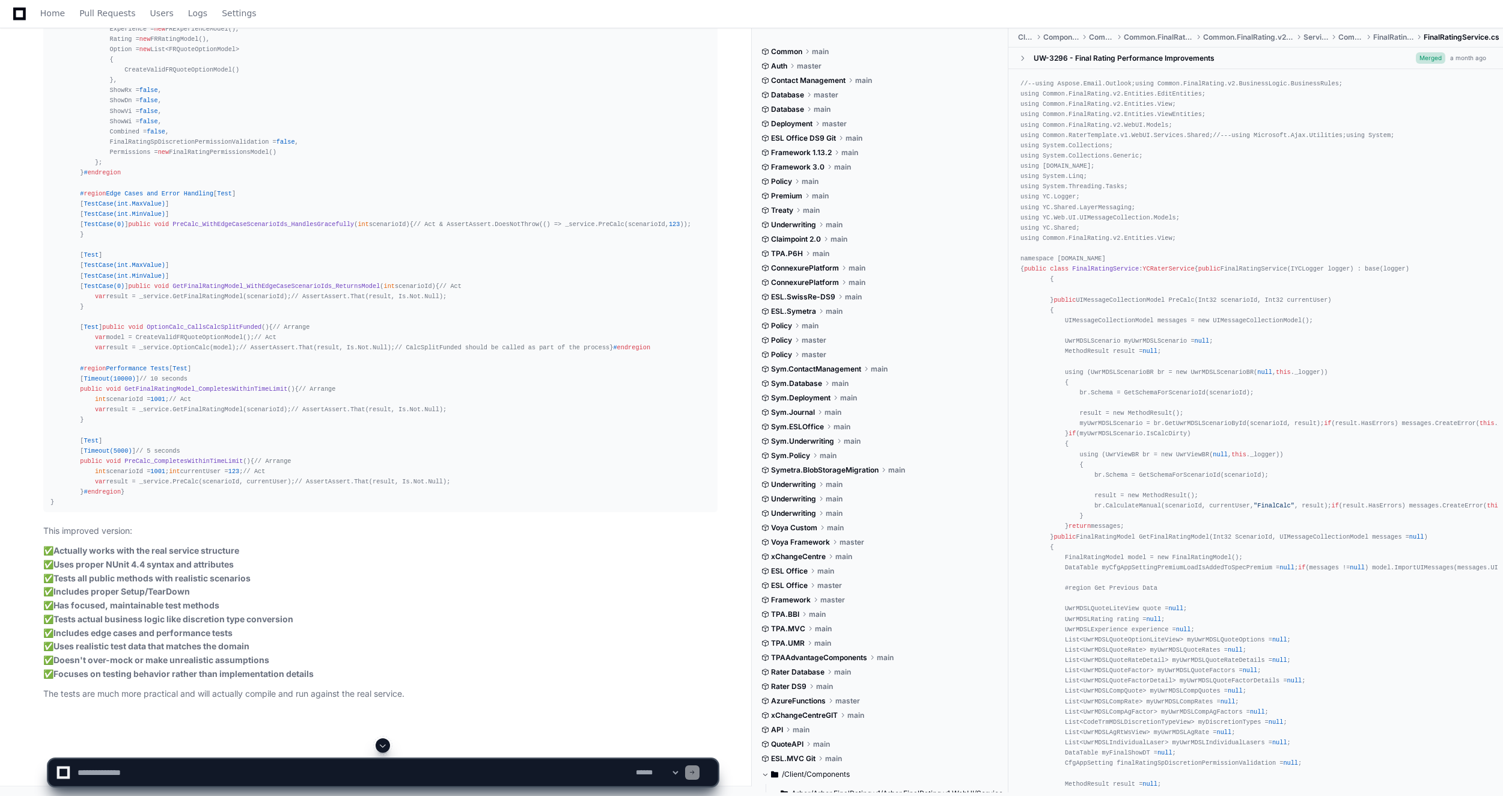
scroll to position [8115, 0]
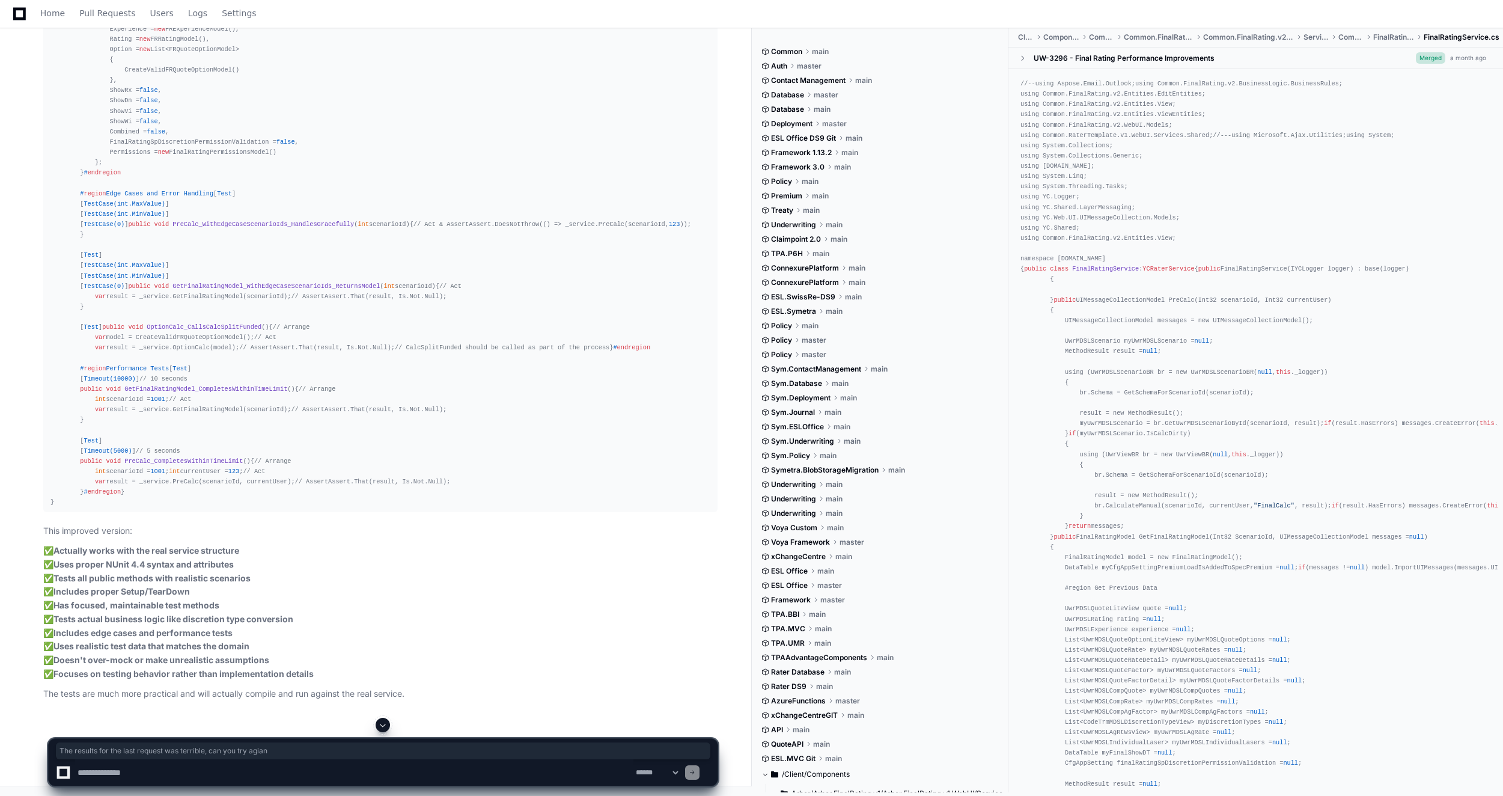
drag, startPoint x: 292, startPoint y: 289, endPoint x: 45, endPoint y: 298, distance: 247.2
drag, startPoint x: 45, startPoint y: 298, endPoint x: 121, endPoint y: 295, distance: 76.4
copy p "The results for the last request was terrible, can you try agian"
drag, startPoint x: 702, startPoint y: 395, endPoint x: 40, endPoint y: 391, distance: 662.4
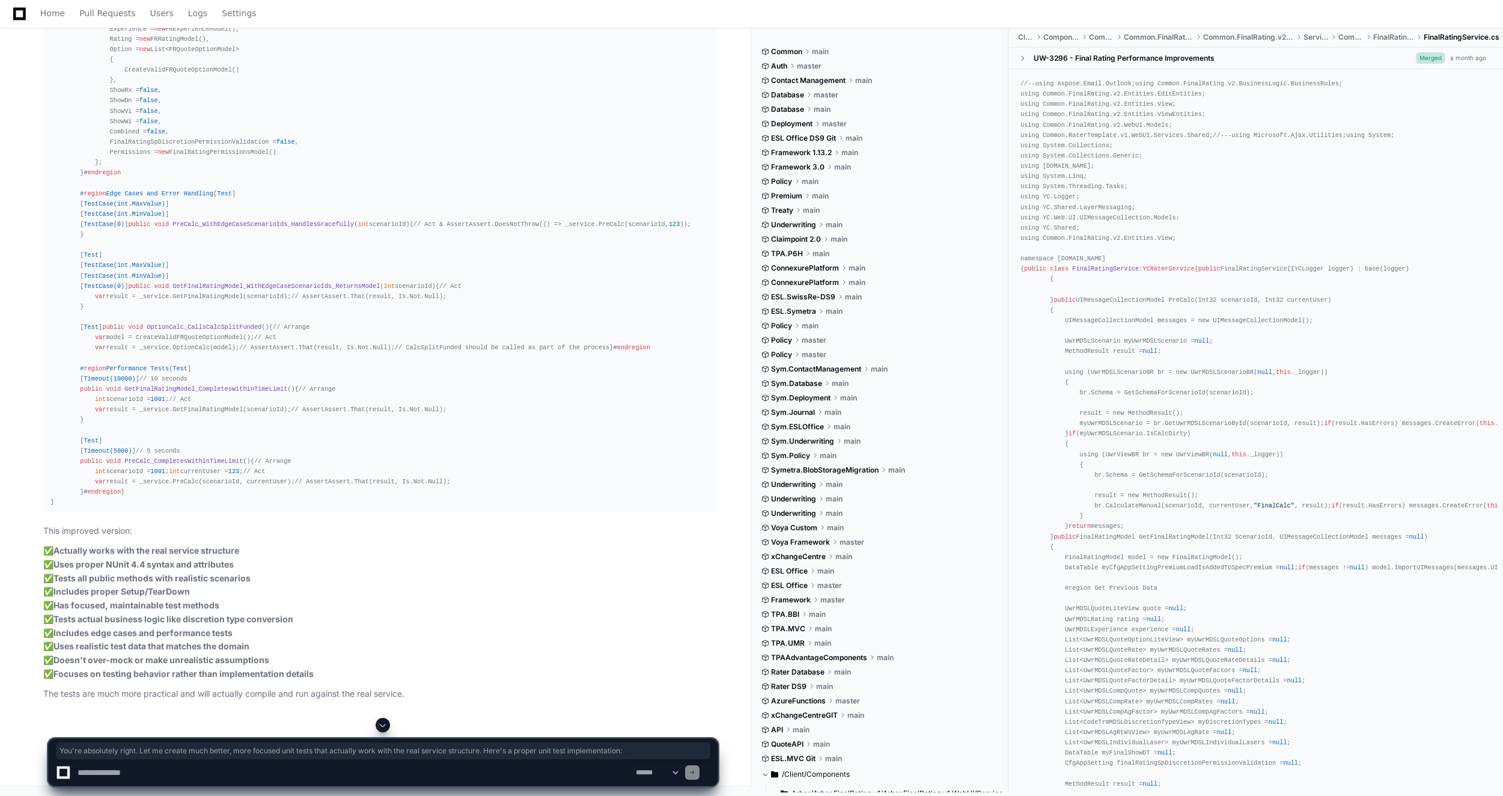
drag, startPoint x: 40, startPoint y: 391, endPoint x: 128, endPoint y: 394, distance: 88.4
copy p "You're absolutely right. Let me create much better, more focused unit tests tha…"
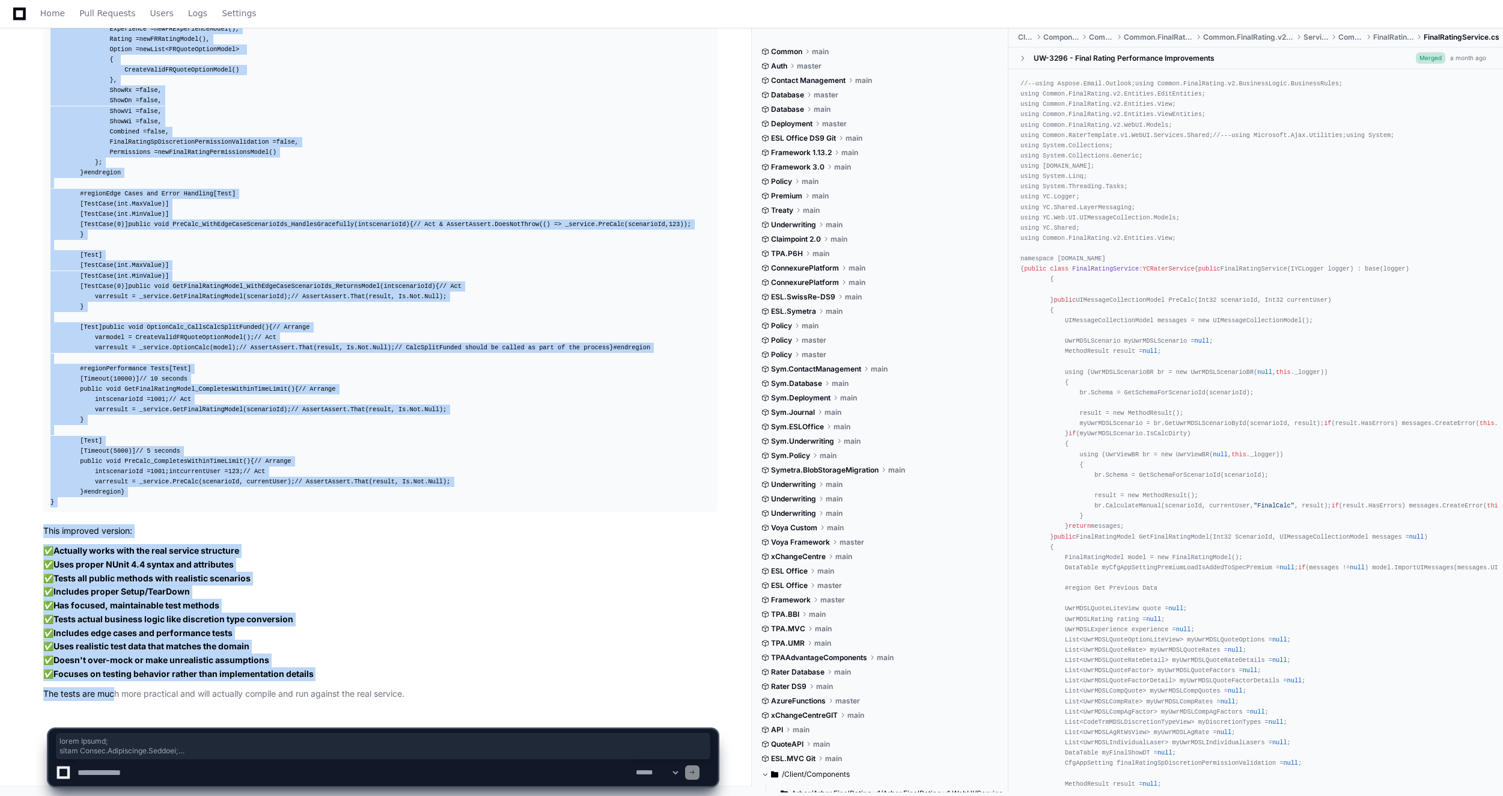
scroll to position [13543, 0]
drag, startPoint x: 51, startPoint y: 245, endPoint x: 89, endPoint y: 501, distance: 258.2
drag, startPoint x: 89, startPoint y: 501, endPoint x: 60, endPoint y: 478, distance: 36.9
copy div "using System; using System.Collections.Generic; using System.Data; using System…"
